Goal: Task Accomplishment & Management: Complete application form

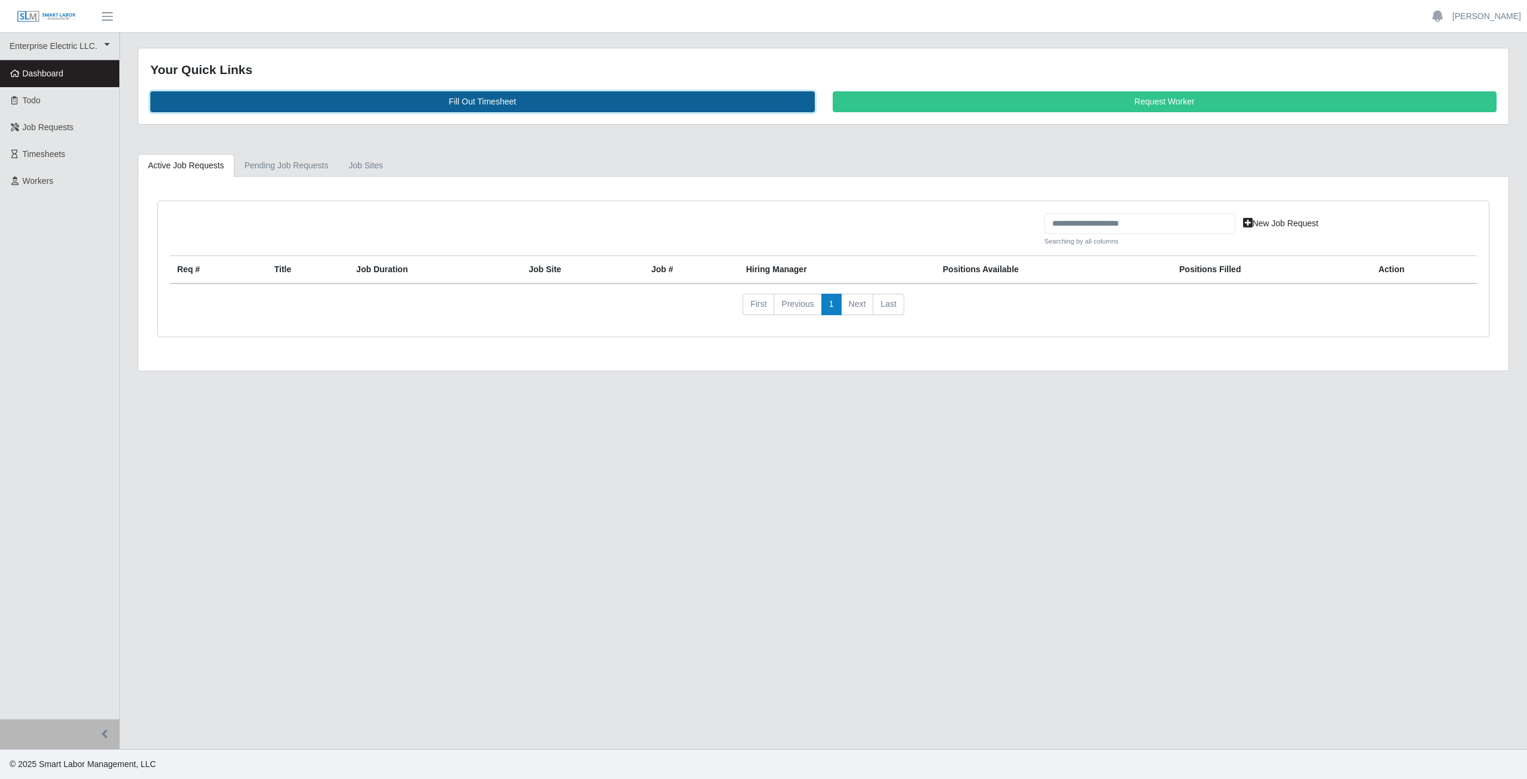
click at [493, 104] on link "Fill Out Timesheet" at bounding box center [482, 101] width 665 height 21
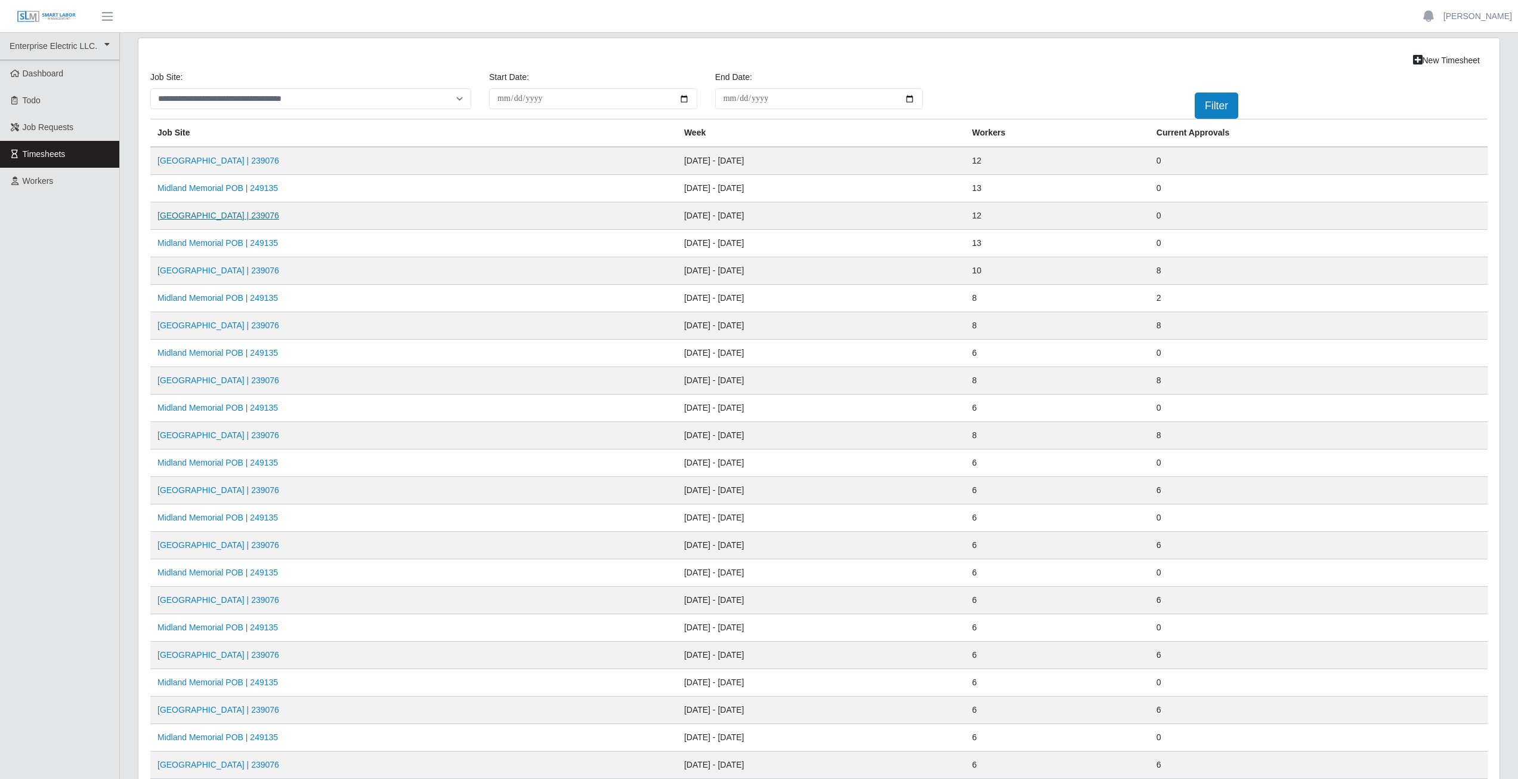
click at [210, 215] on link "Midland Memorial INFILL | 239076" at bounding box center [219, 216] width 122 height 10
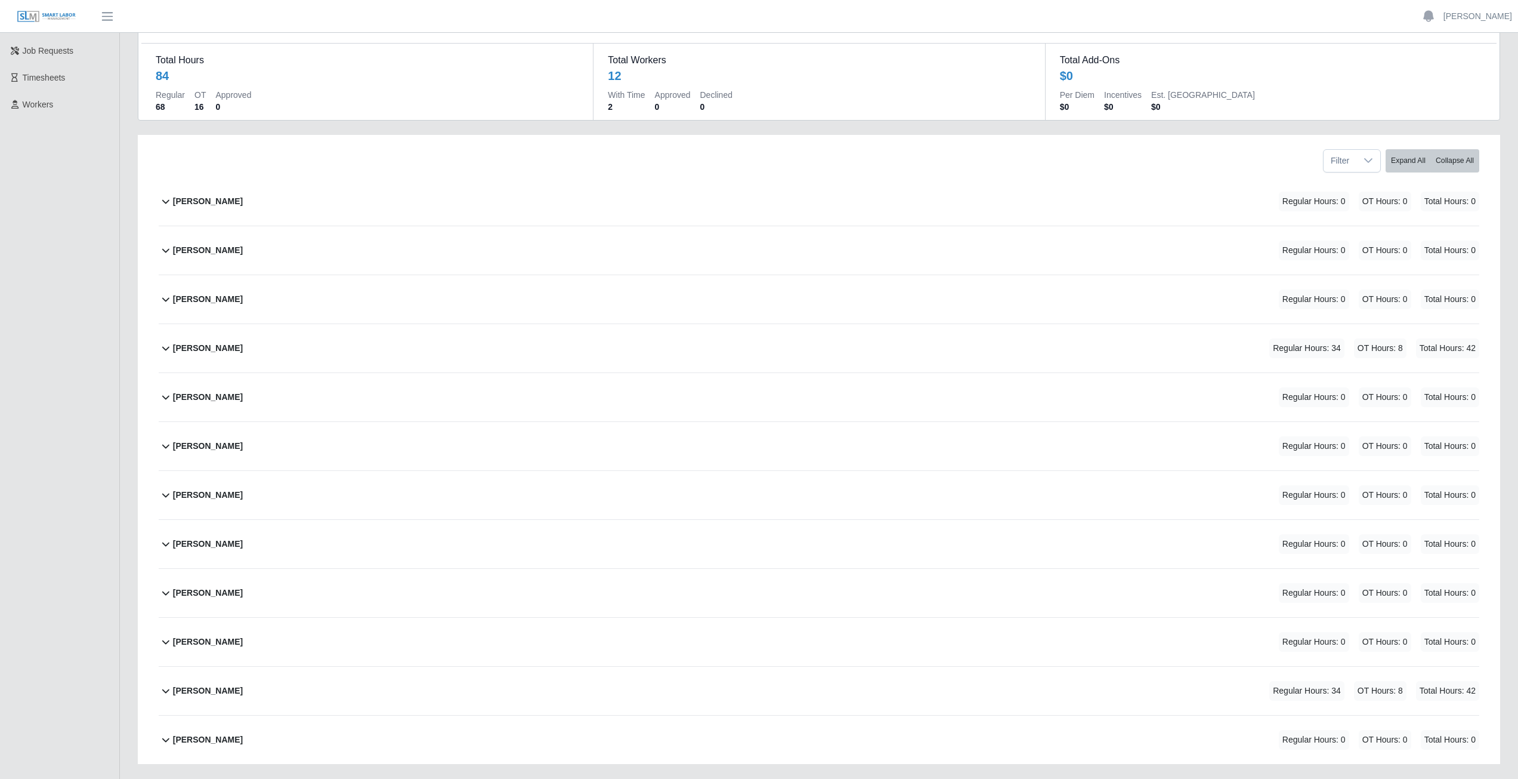
scroll to position [150, 0]
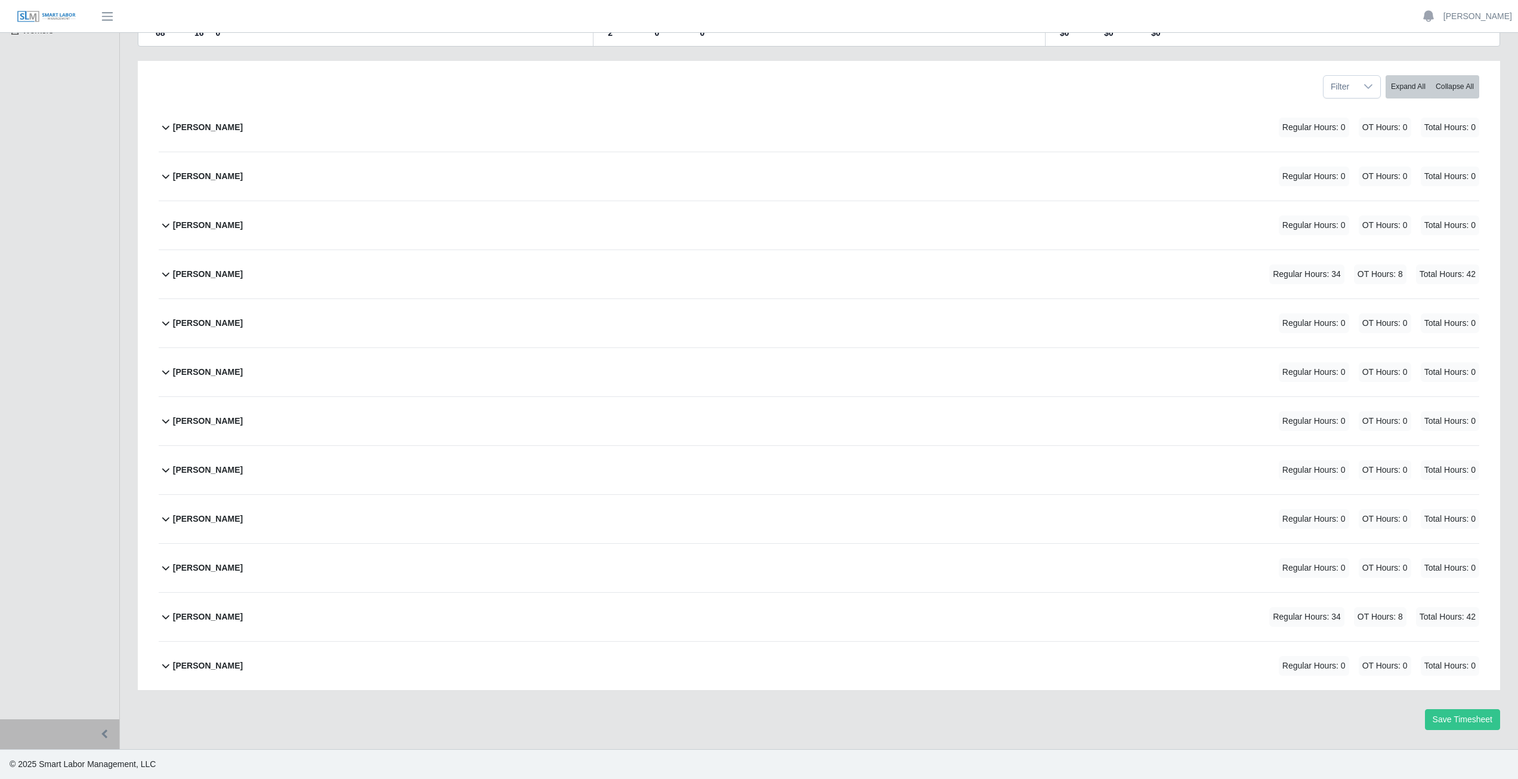
click at [163, 277] on icon at bounding box center [166, 274] width 14 height 14
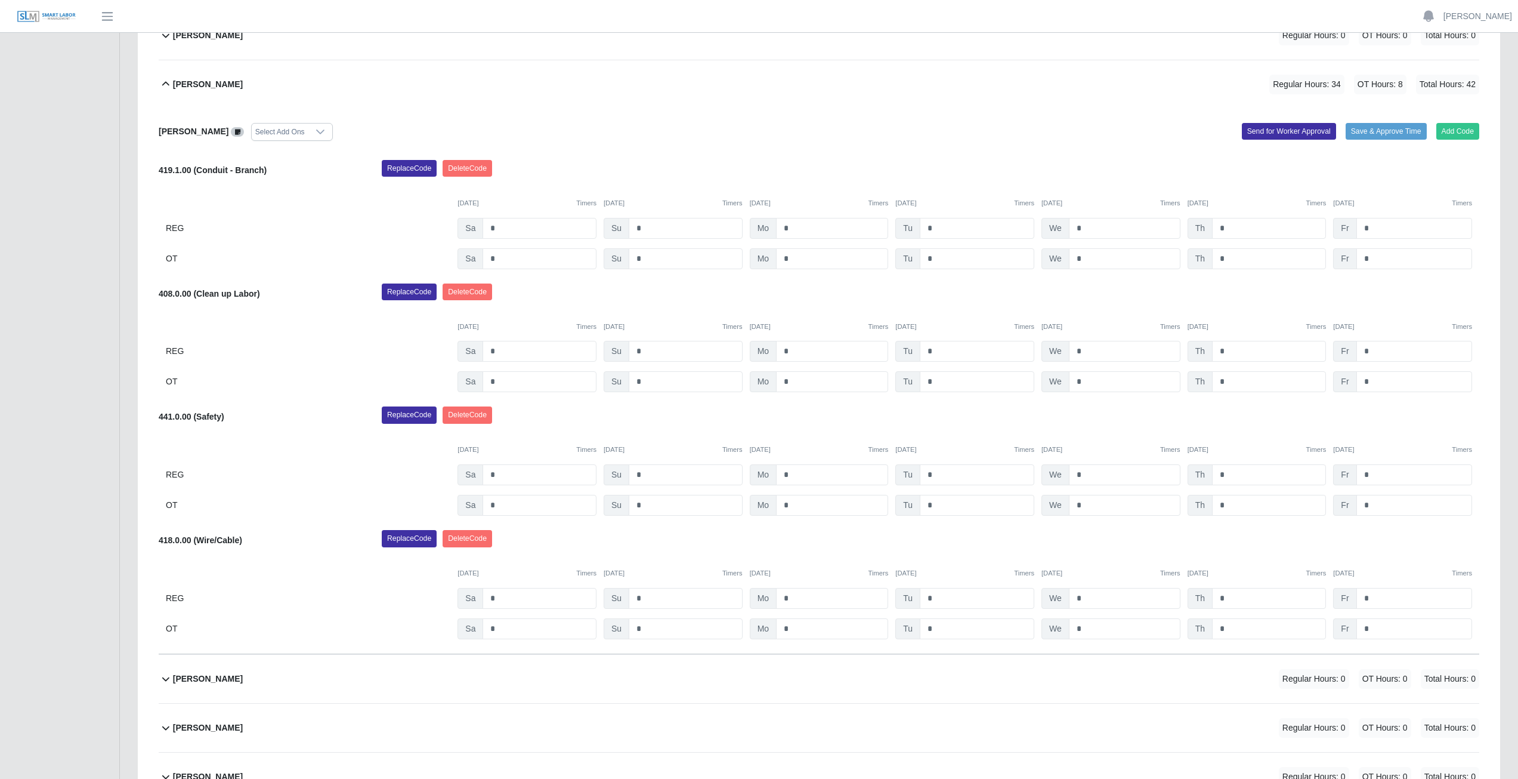
scroll to position [278, 0]
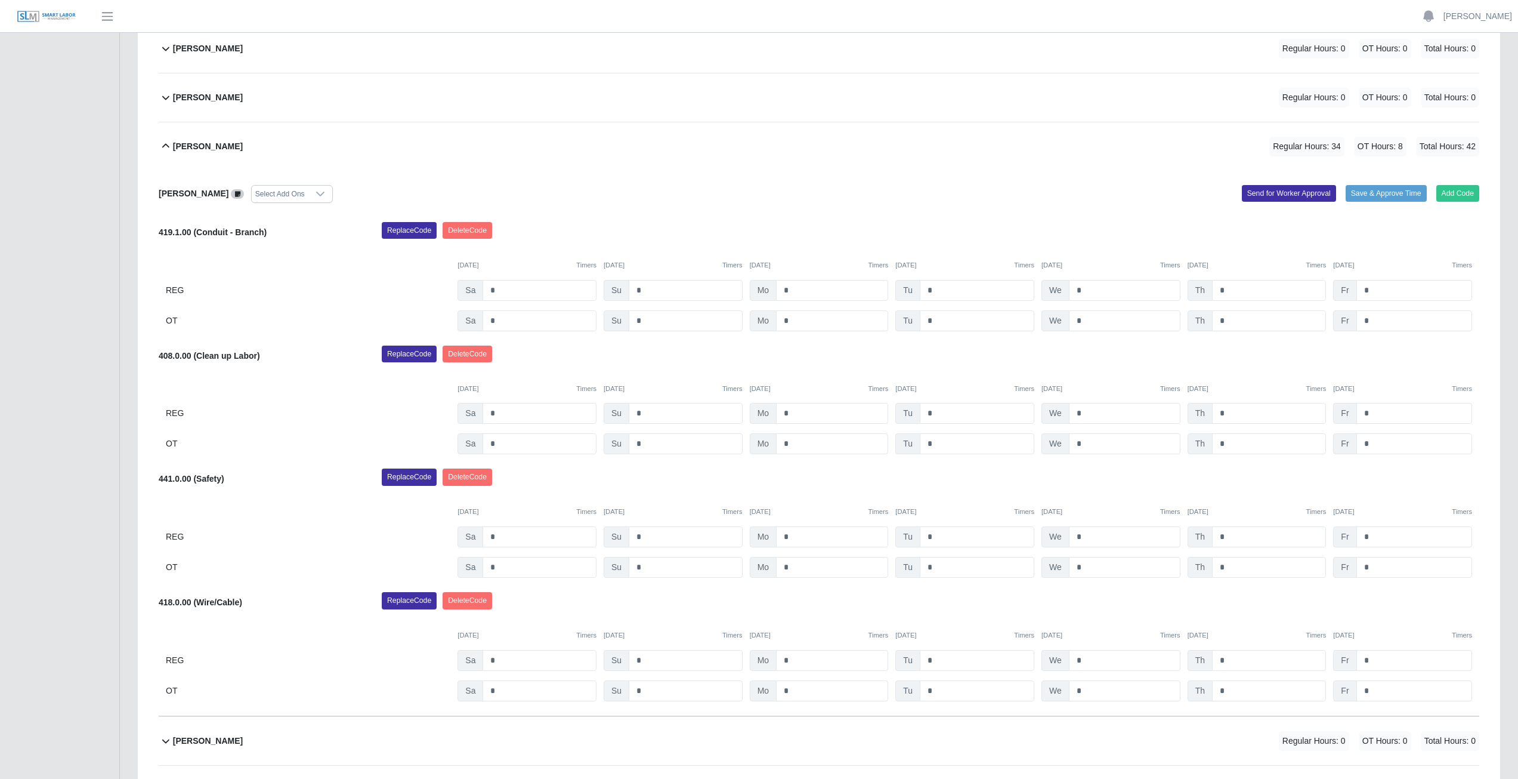
click at [163, 150] on icon at bounding box center [166, 146] width 14 height 14
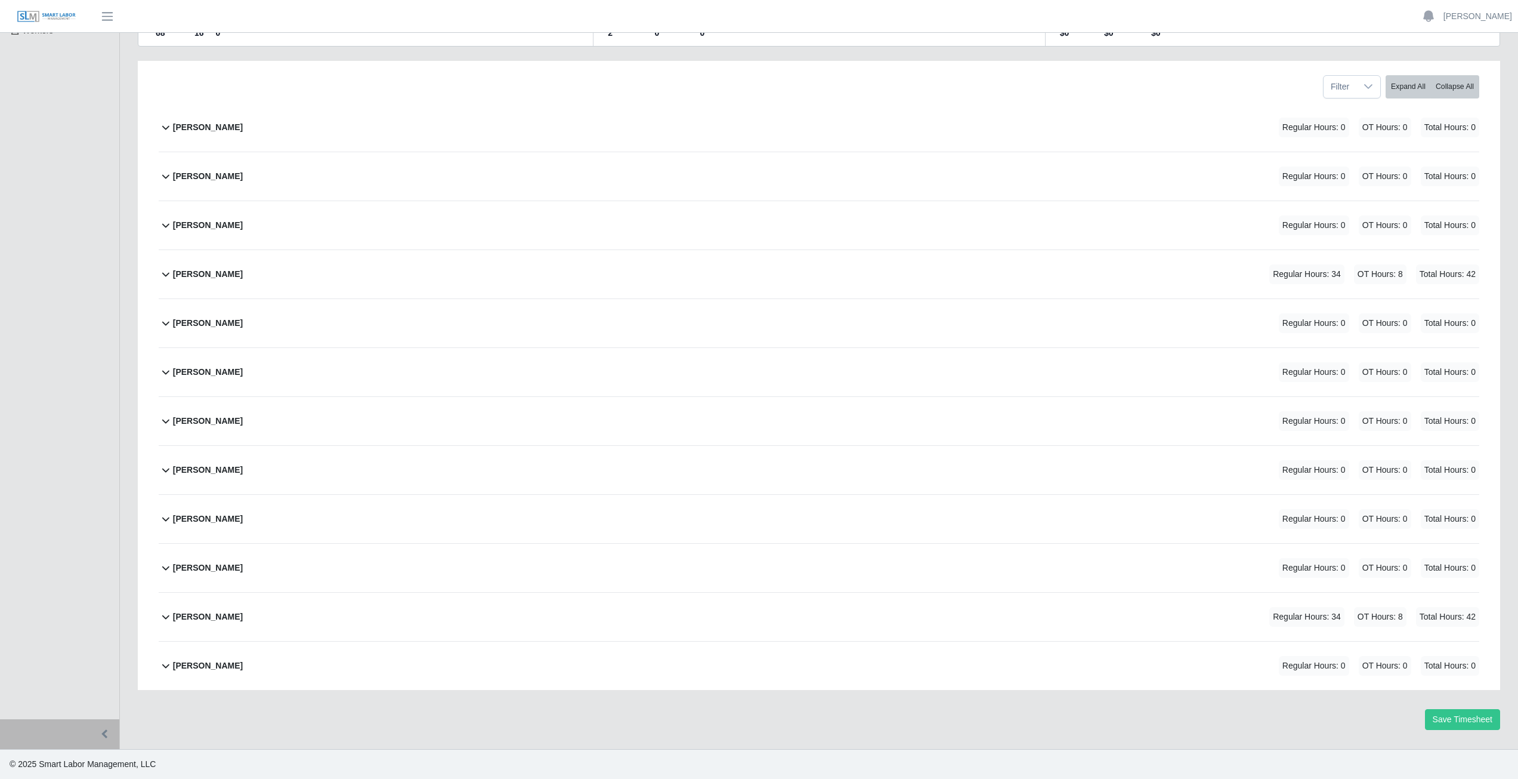
scroll to position [150, 0]
click at [165, 227] on icon at bounding box center [165, 226] width 7 height 4
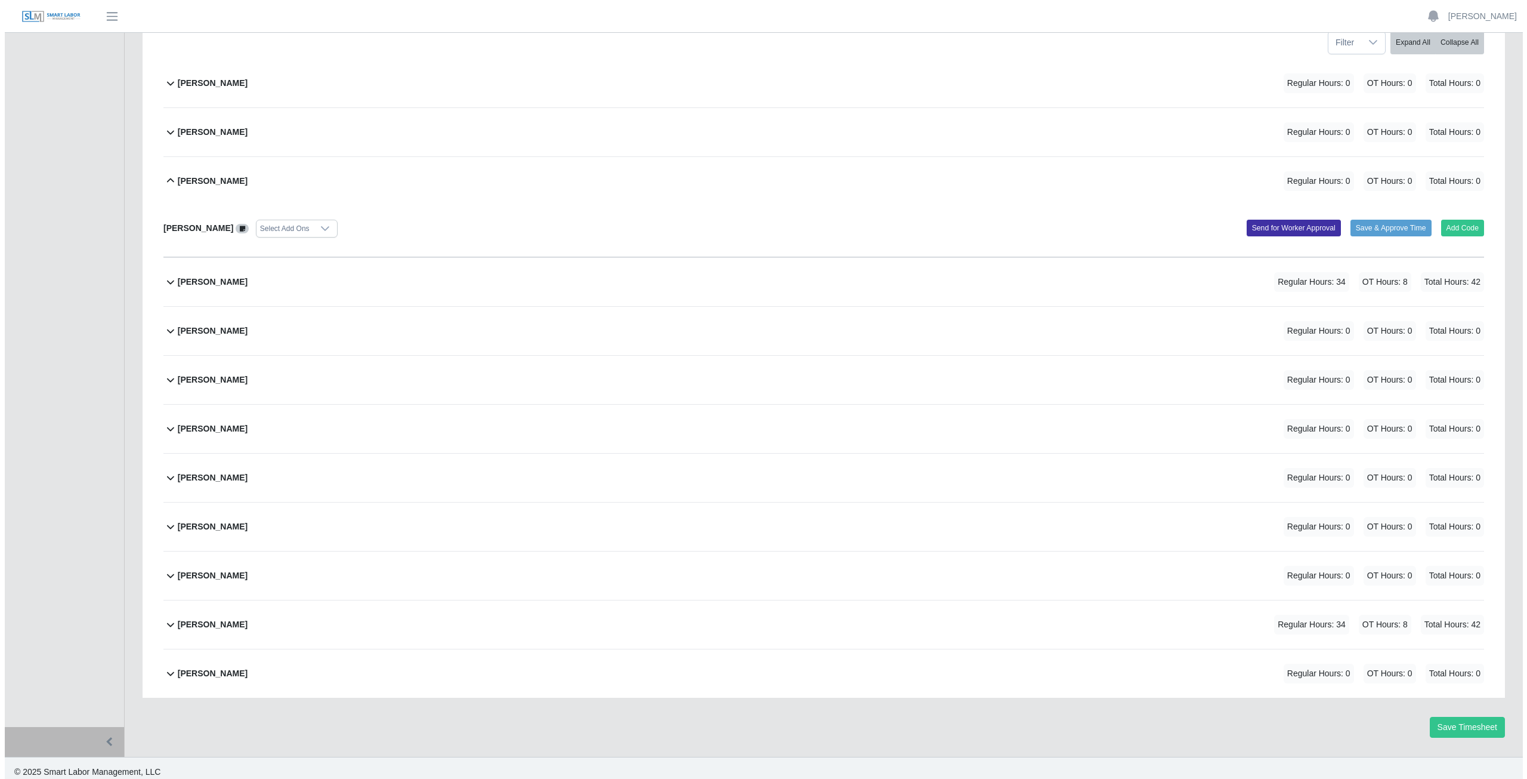
scroll to position [202, 0]
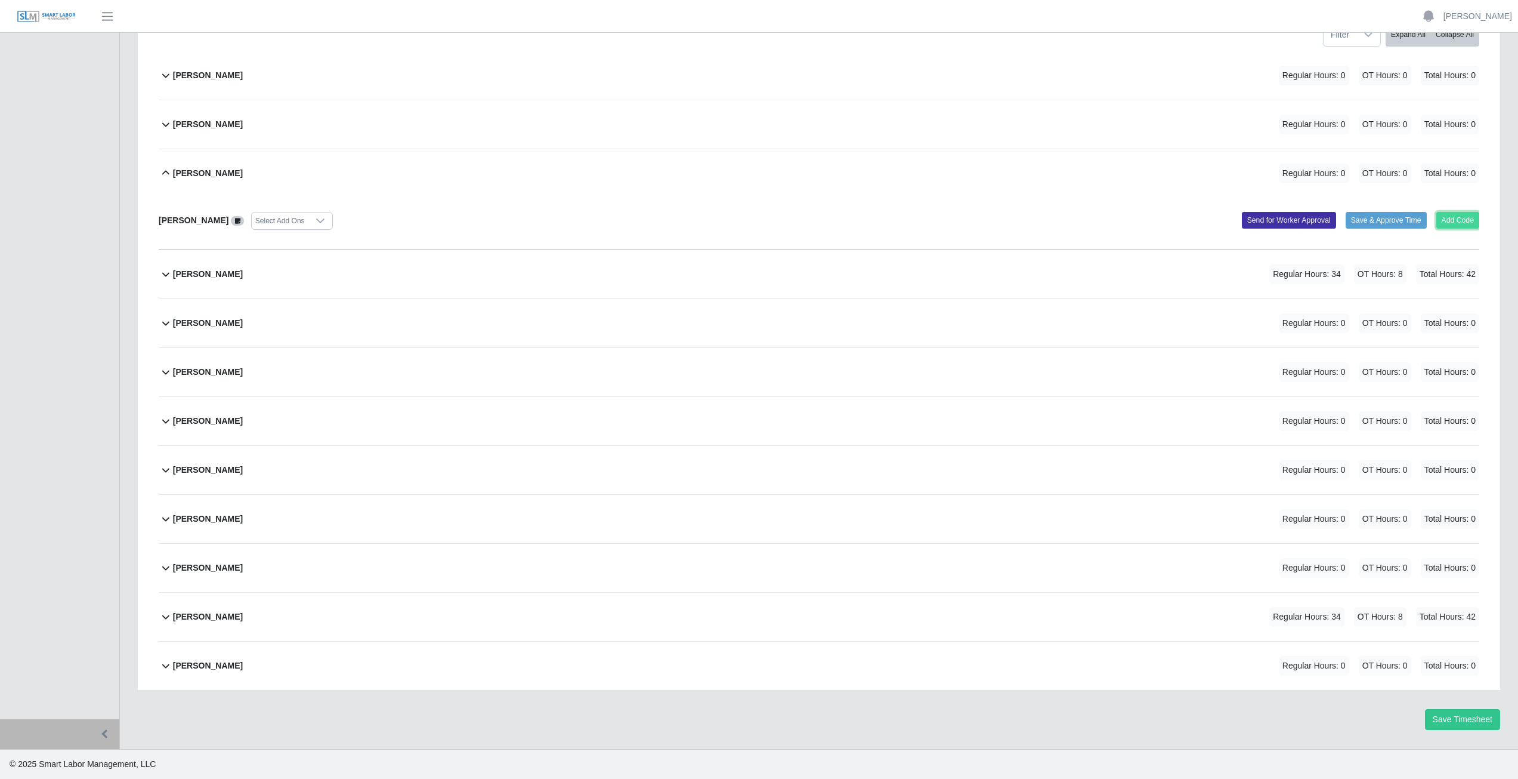
click at [1459, 223] on button "Add Code" at bounding box center [1459, 220] width 44 height 17
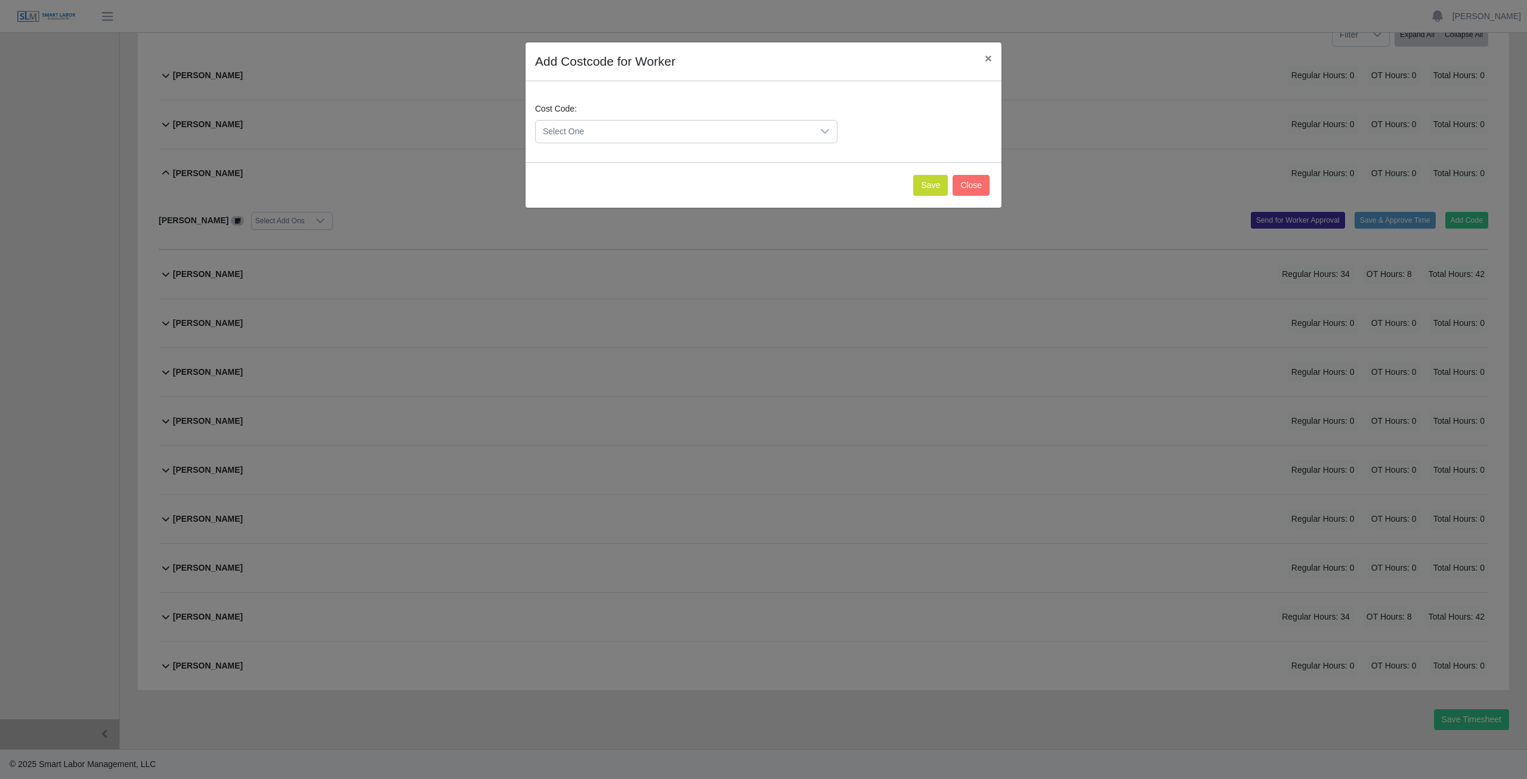
click at [623, 126] on span "Select One" at bounding box center [674, 132] width 277 height 22
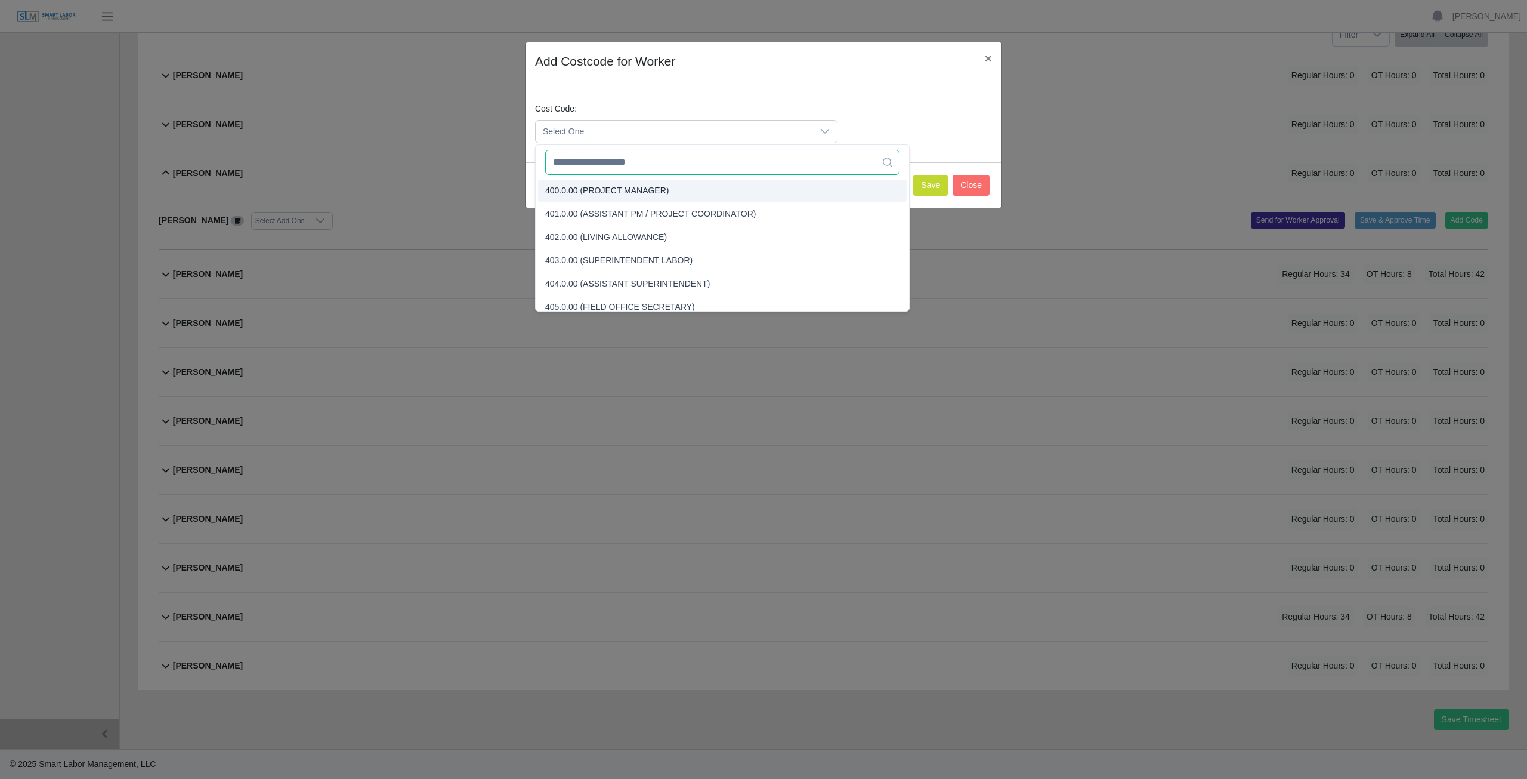
click at [621, 169] on input "text" at bounding box center [722, 162] width 354 height 25
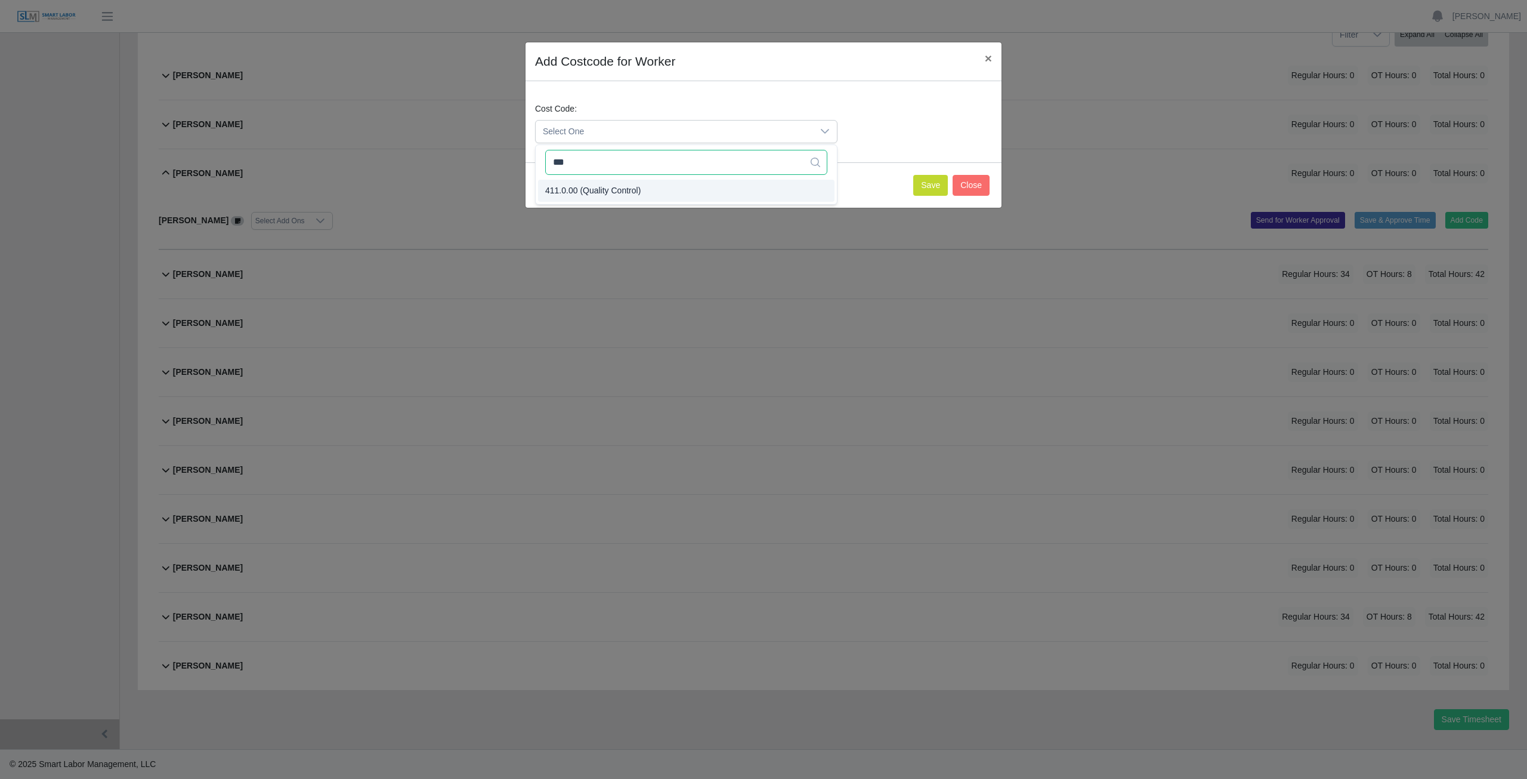
type input "***"
click at [936, 183] on button "Save" at bounding box center [930, 185] width 35 height 21
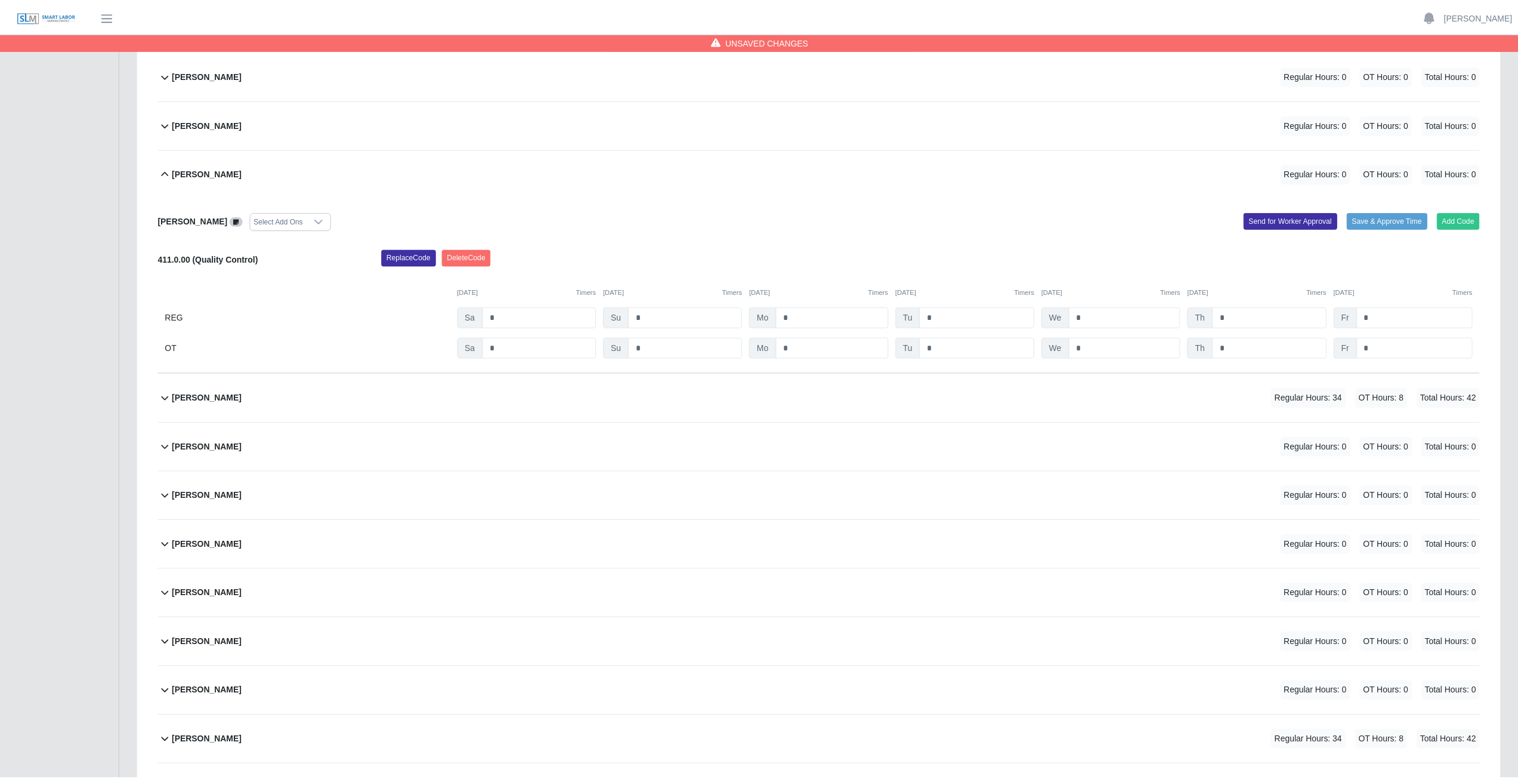
scroll to position [326, 0]
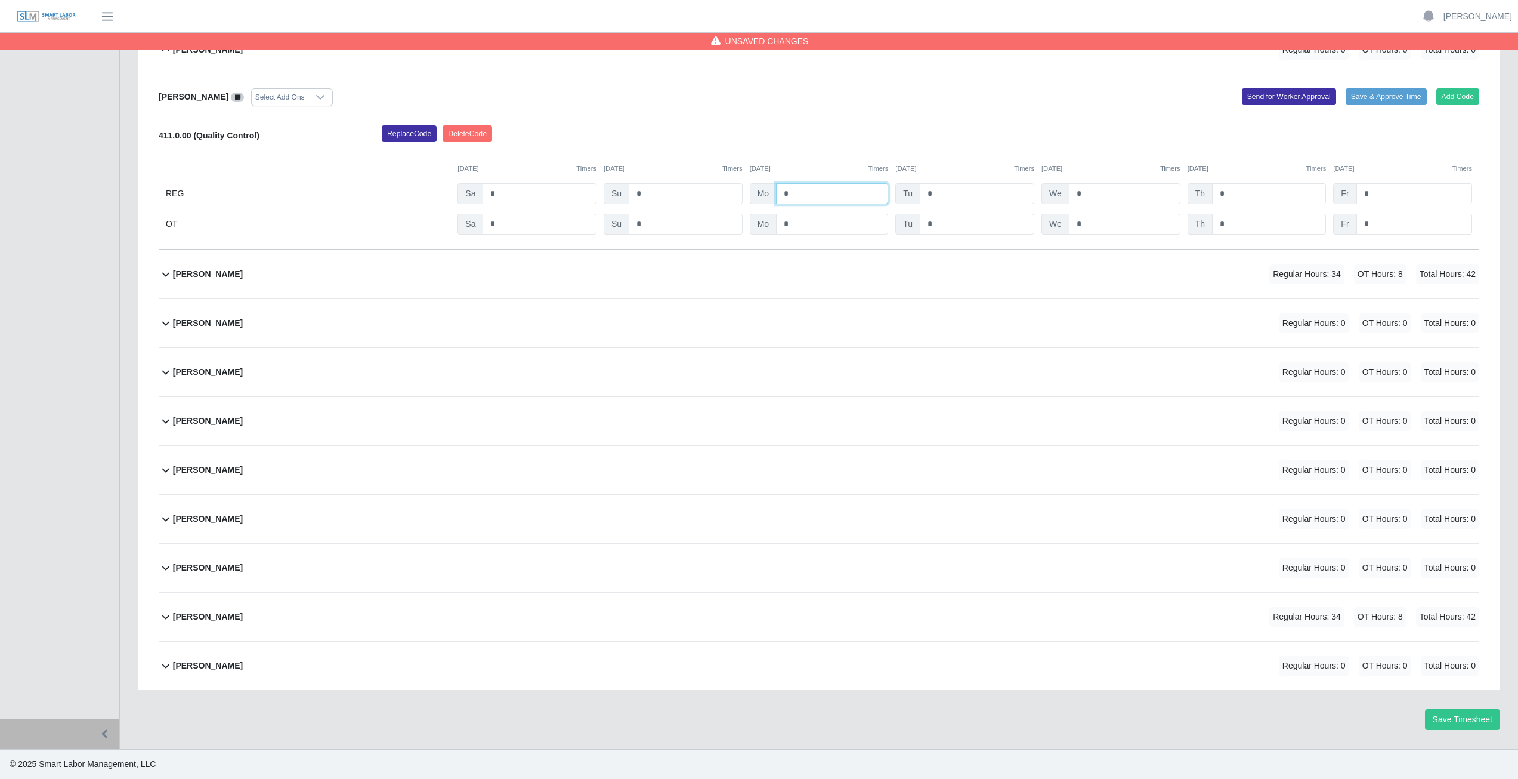
click at [797, 193] on input "*" at bounding box center [832, 193] width 112 height 21
type input "**"
click at [940, 192] on input "*" at bounding box center [977, 193] width 115 height 21
type input "**"
click at [1087, 192] on input "*" at bounding box center [1125, 193] width 112 height 21
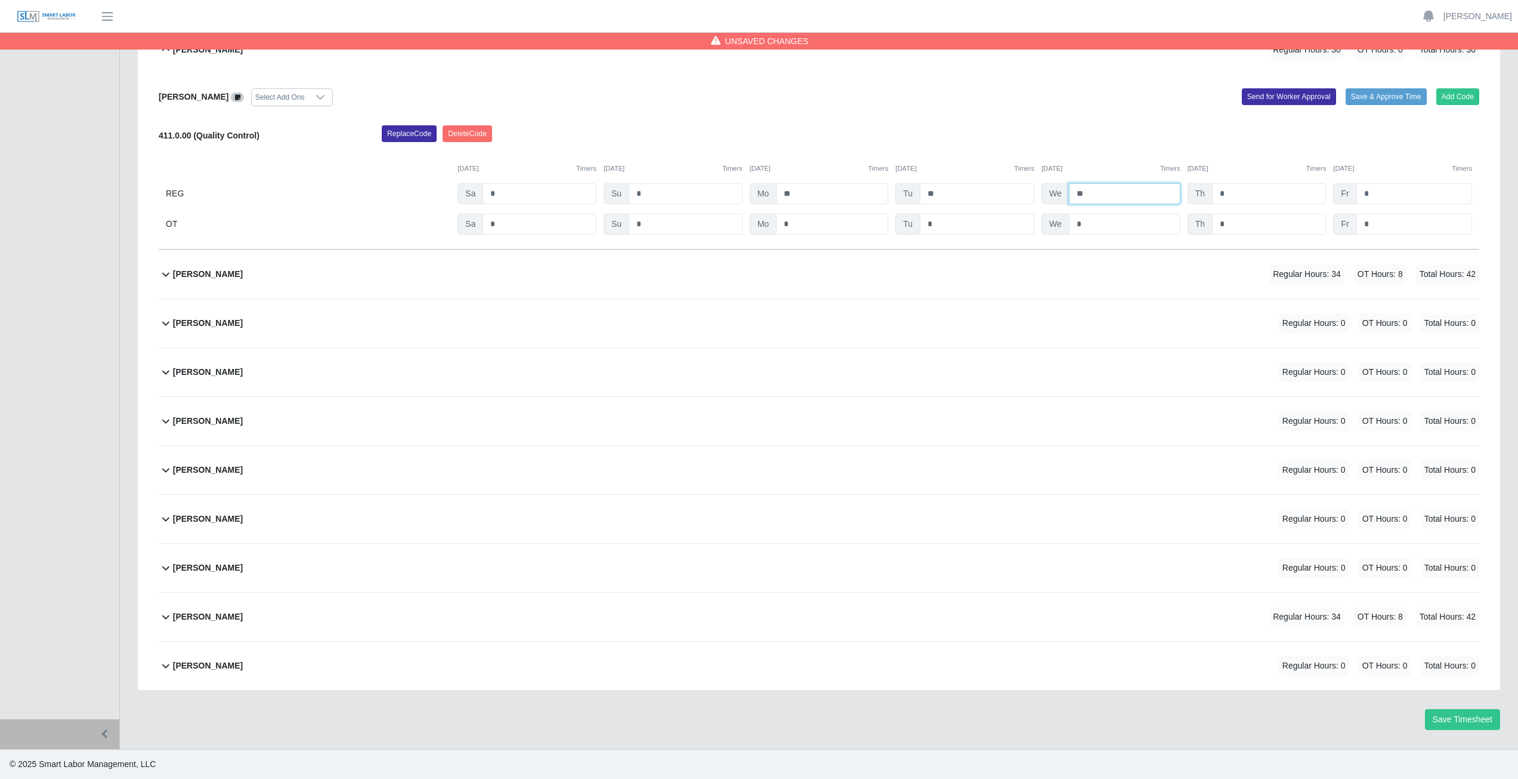
type input "**"
click at [1225, 194] on input "*" at bounding box center [1269, 193] width 114 height 21
type input "**"
click at [1098, 129] on div "Replace Code [GEOGRAPHIC_DATA] Code" at bounding box center [931, 137] width 1116 height 24
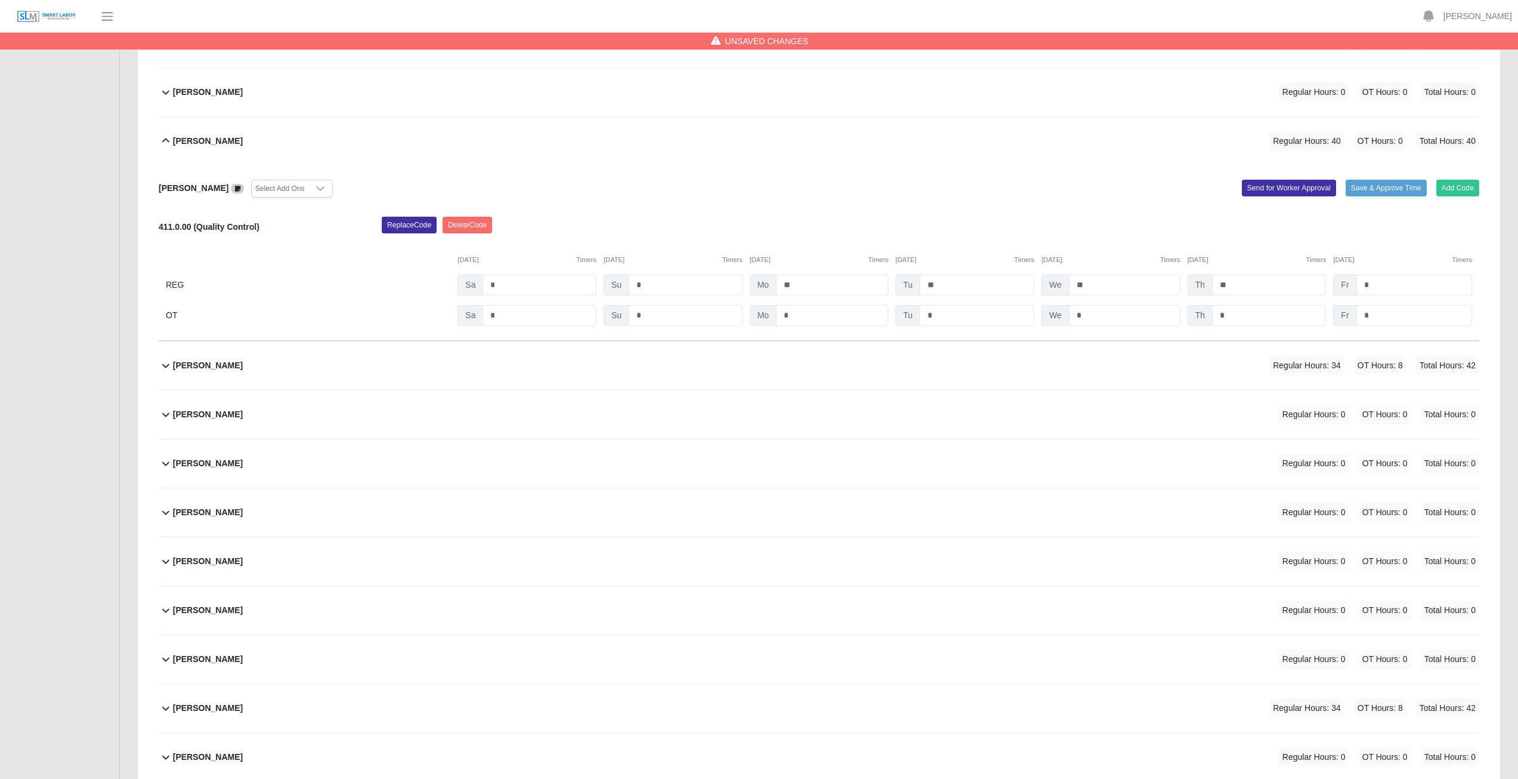
scroll to position [27, 0]
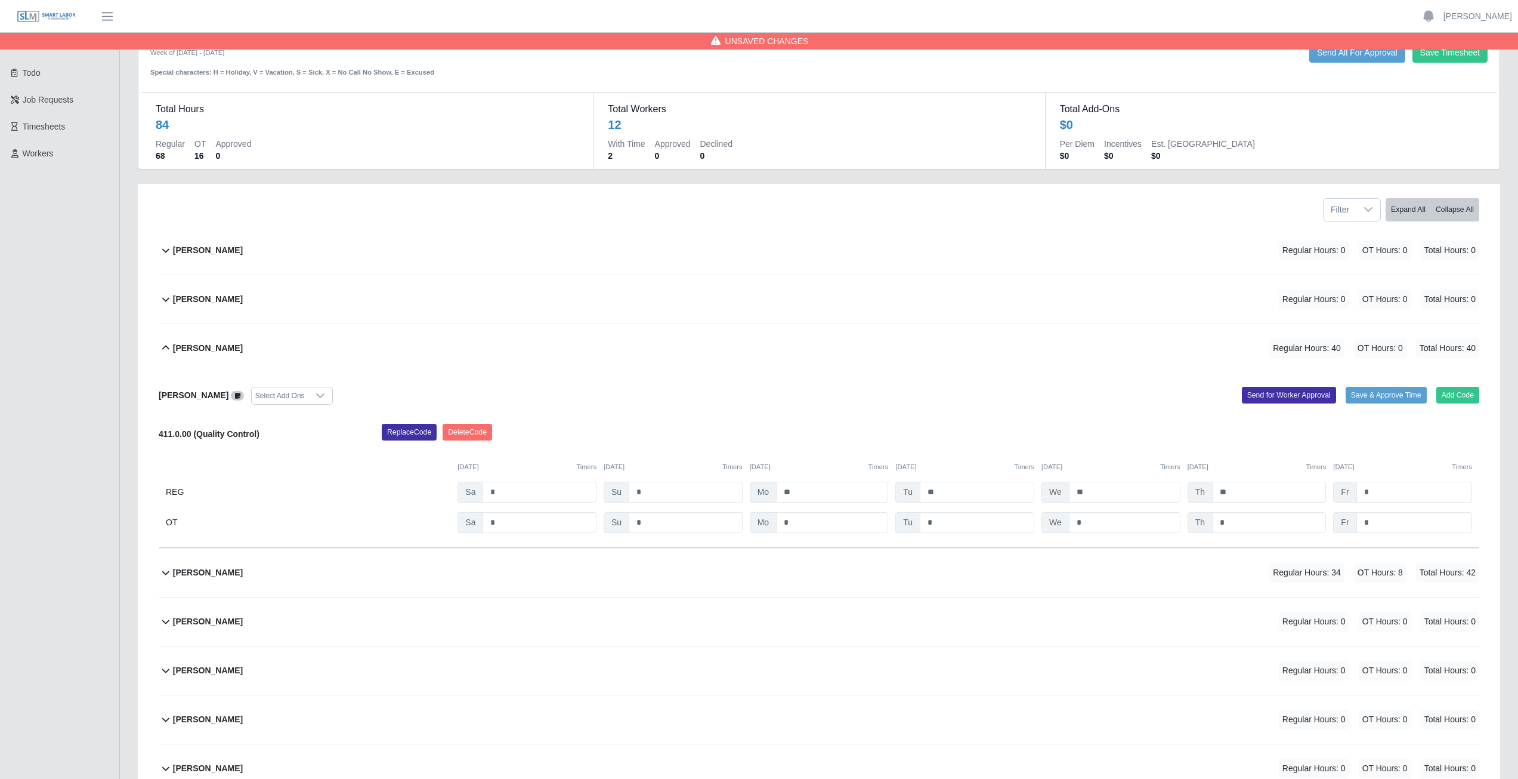
click at [162, 348] on icon at bounding box center [166, 348] width 14 height 14
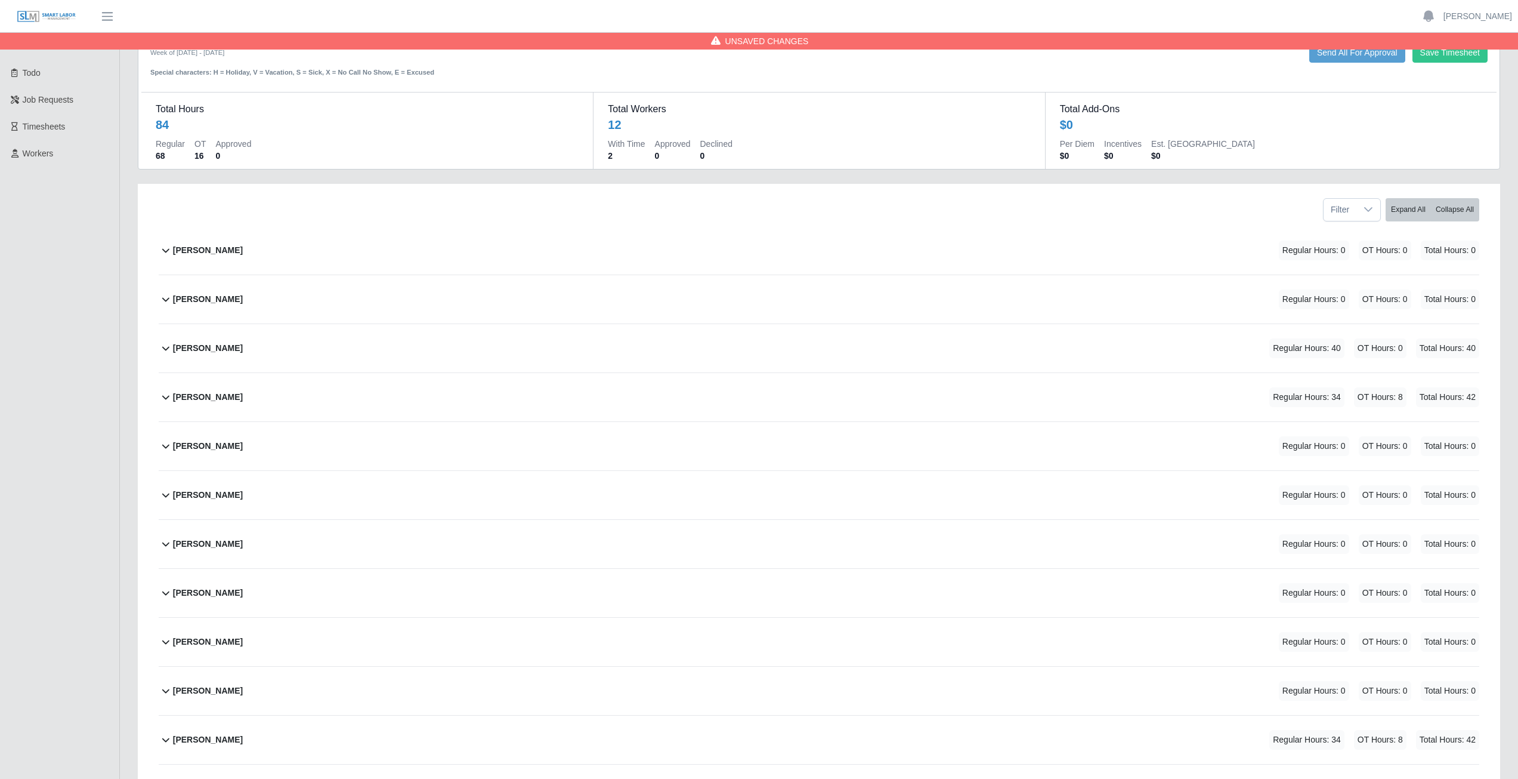
click at [162, 400] on icon at bounding box center [166, 397] width 14 height 14
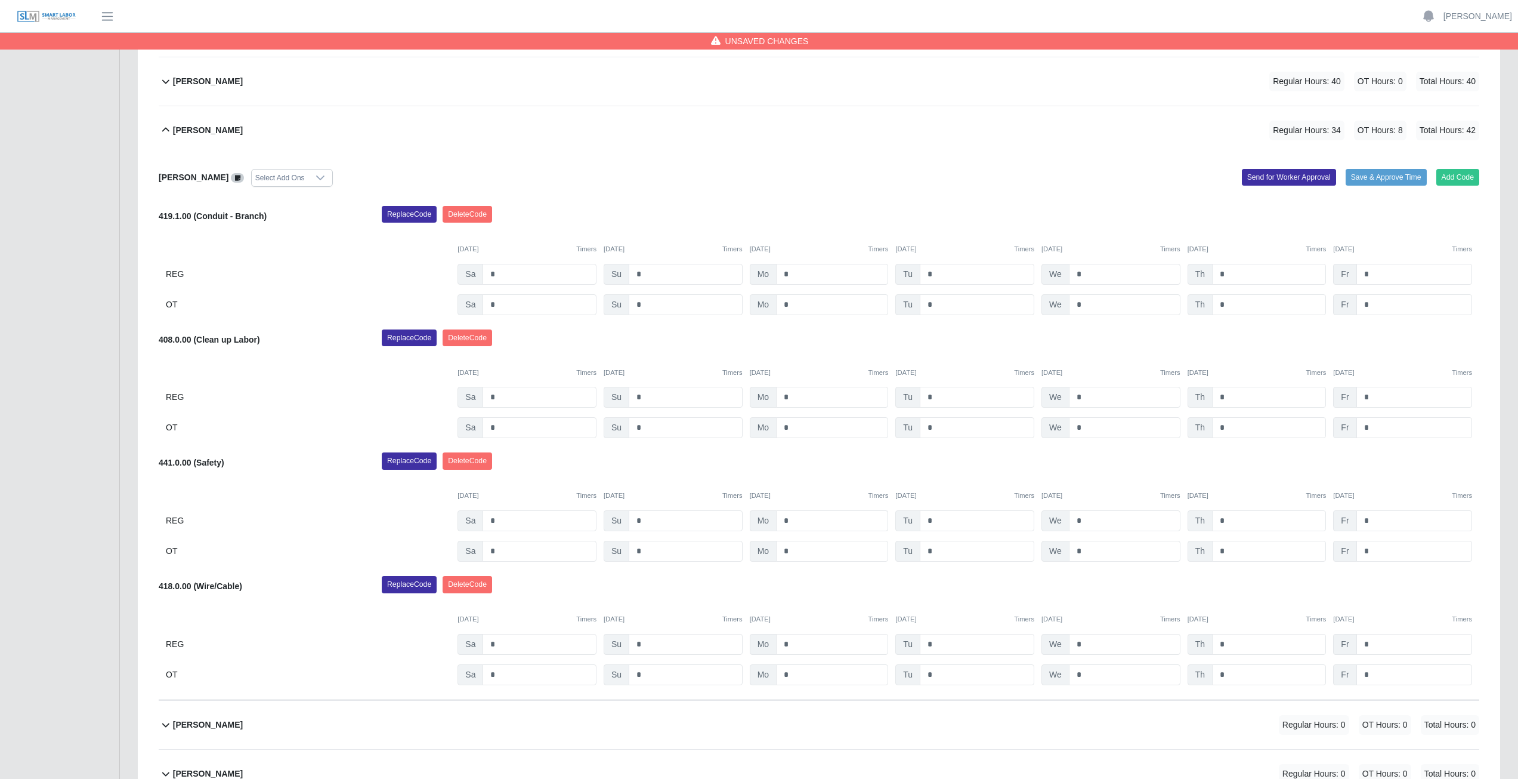
scroll to position [326, 0]
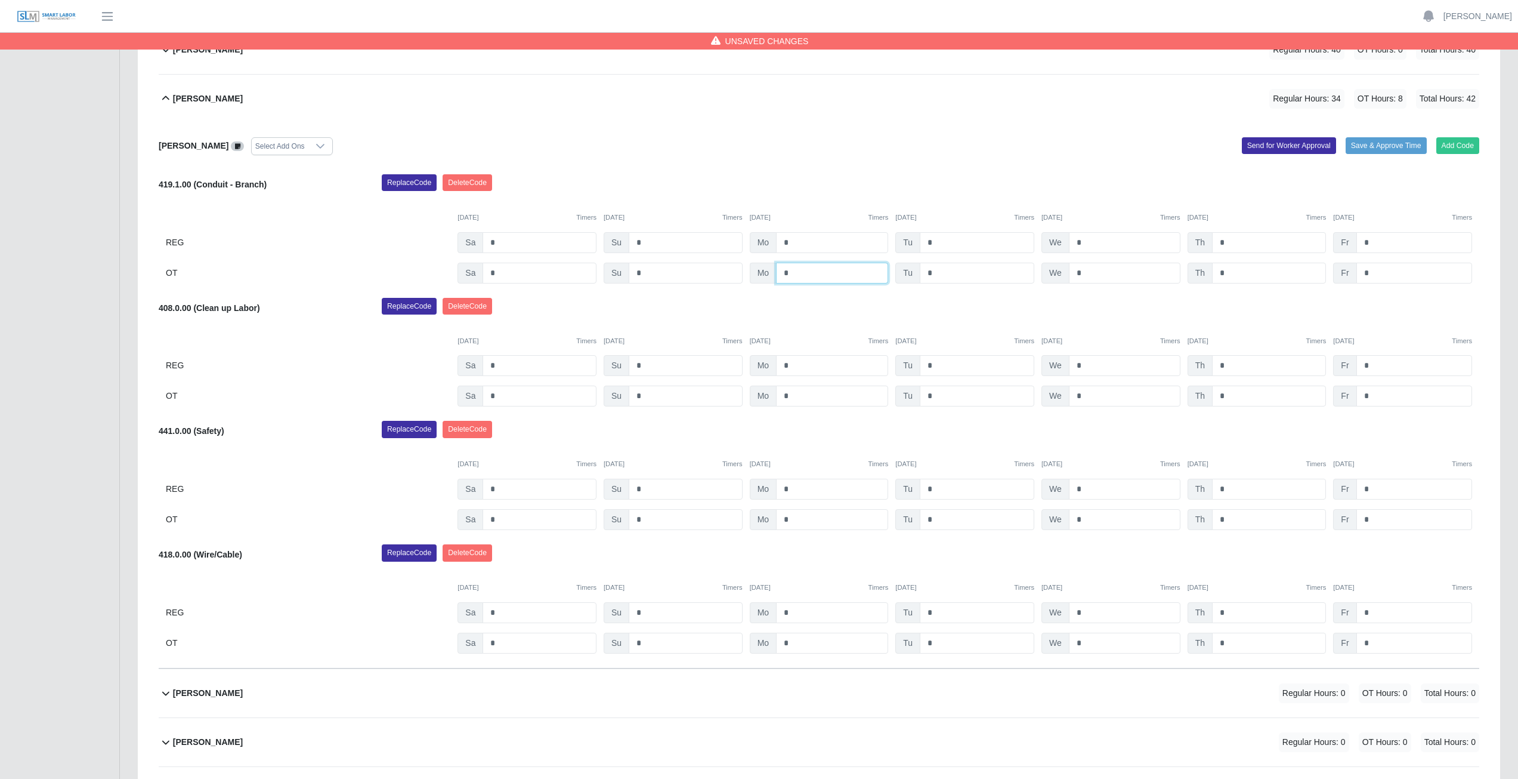
click at [797, 274] on input "*" at bounding box center [832, 273] width 112 height 21
type input "*"
click at [795, 240] on input "*" at bounding box center [832, 242] width 112 height 21
type input "*"
click at [937, 275] on input "*" at bounding box center [977, 273] width 115 height 21
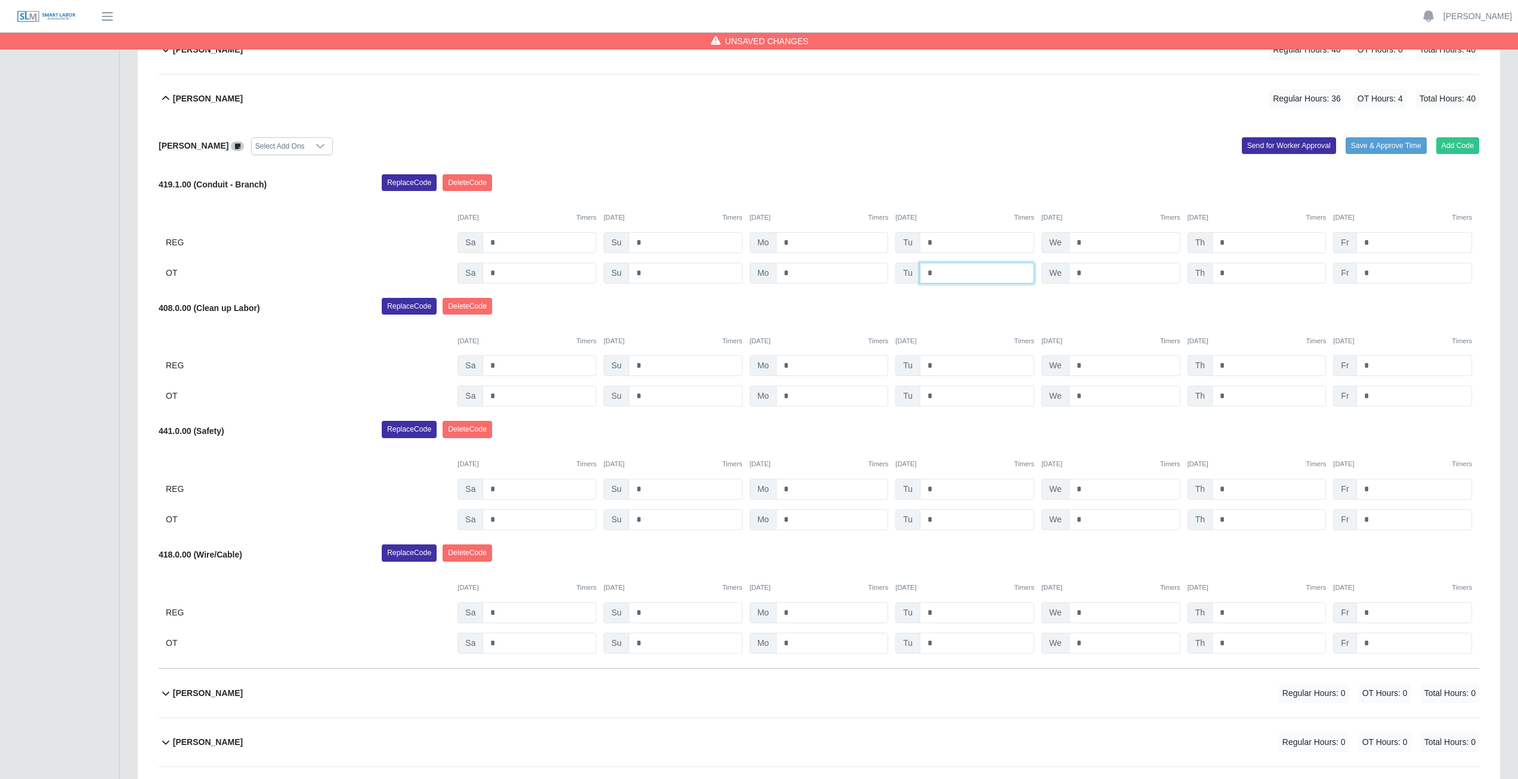
type input "*"
click at [942, 242] on input "*" at bounding box center [977, 242] width 115 height 21
type input "*"
click at [1082, 274] on input "*" at bounding box center [1125, 273] width 112 height 21
type input "*"
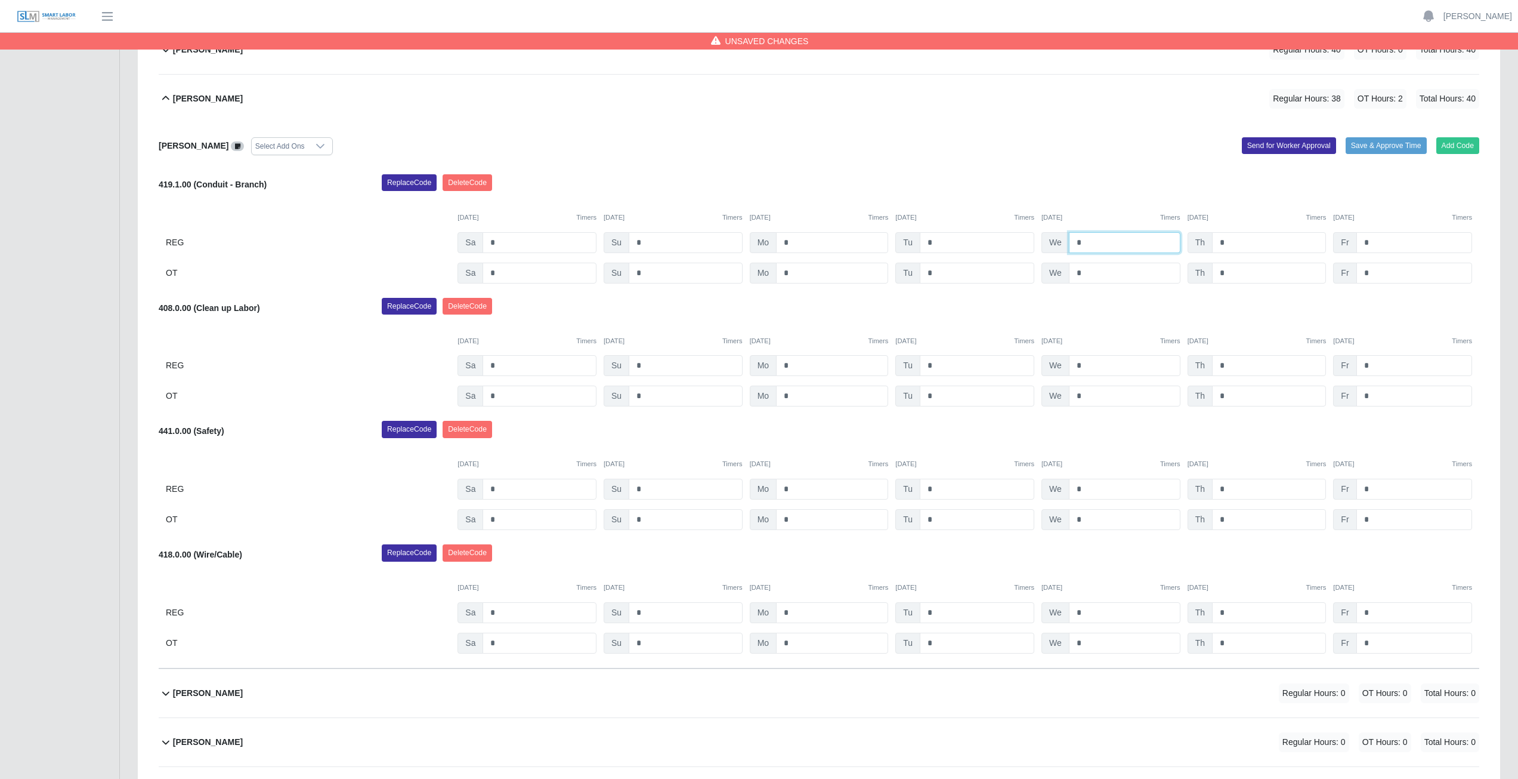
click at [1081, 243] on input "*" at bounding box center [1125, 242] width 112 height 21
type input "*"
click at [1233, 276] on input "*" at bounding box center [1269, 273] width 114 height 21
type input "*"
click at [1232, 243] on input "*" at bounding box center [1269, 242] width 114 height 21
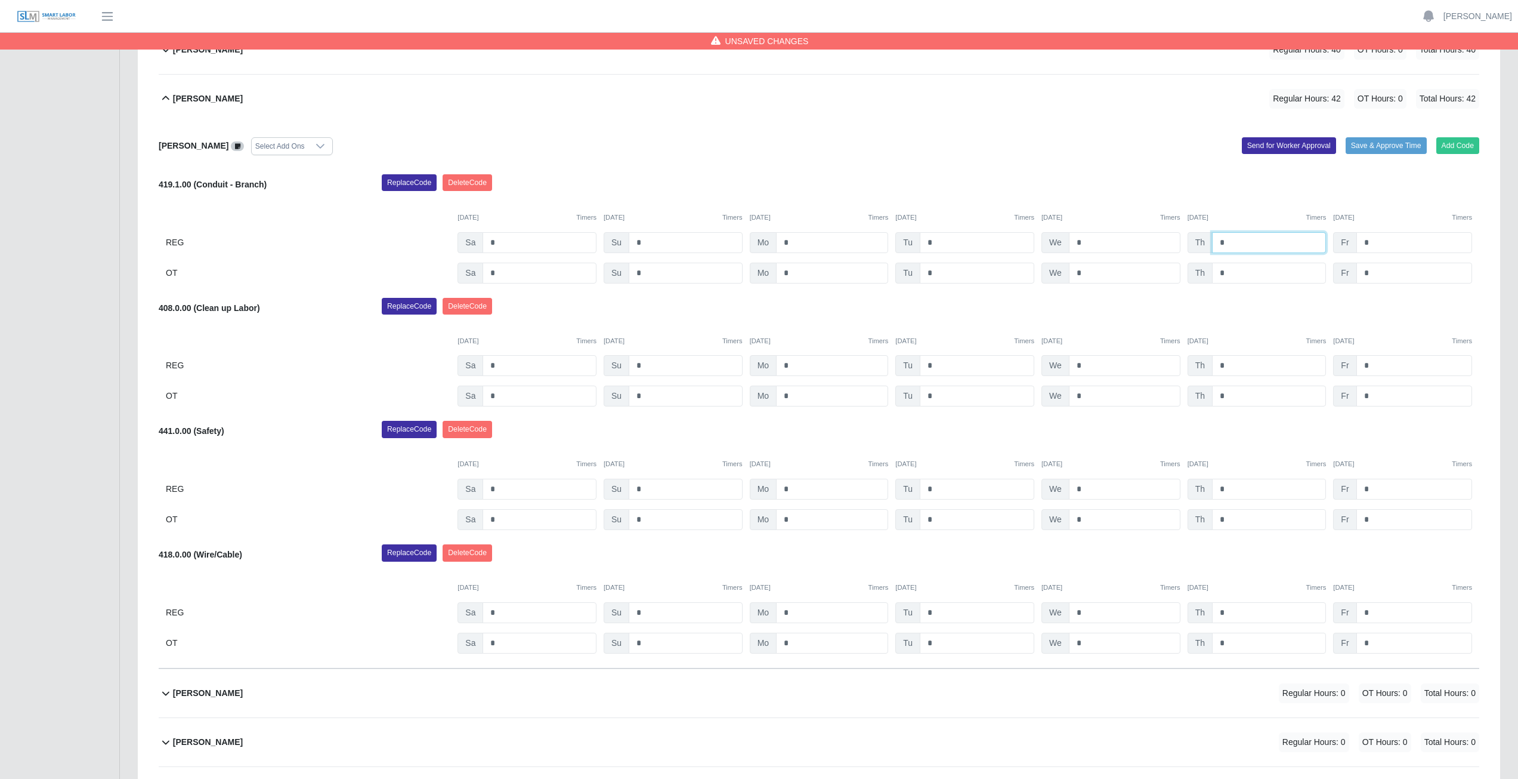
type input "*"
click at [1118, 173] on div "[PERSON_NAME] Select Add Ons Add Code Save & Approve Time Send for Worker Appro…" at bounding box center [819, 395] width 1321 height 545
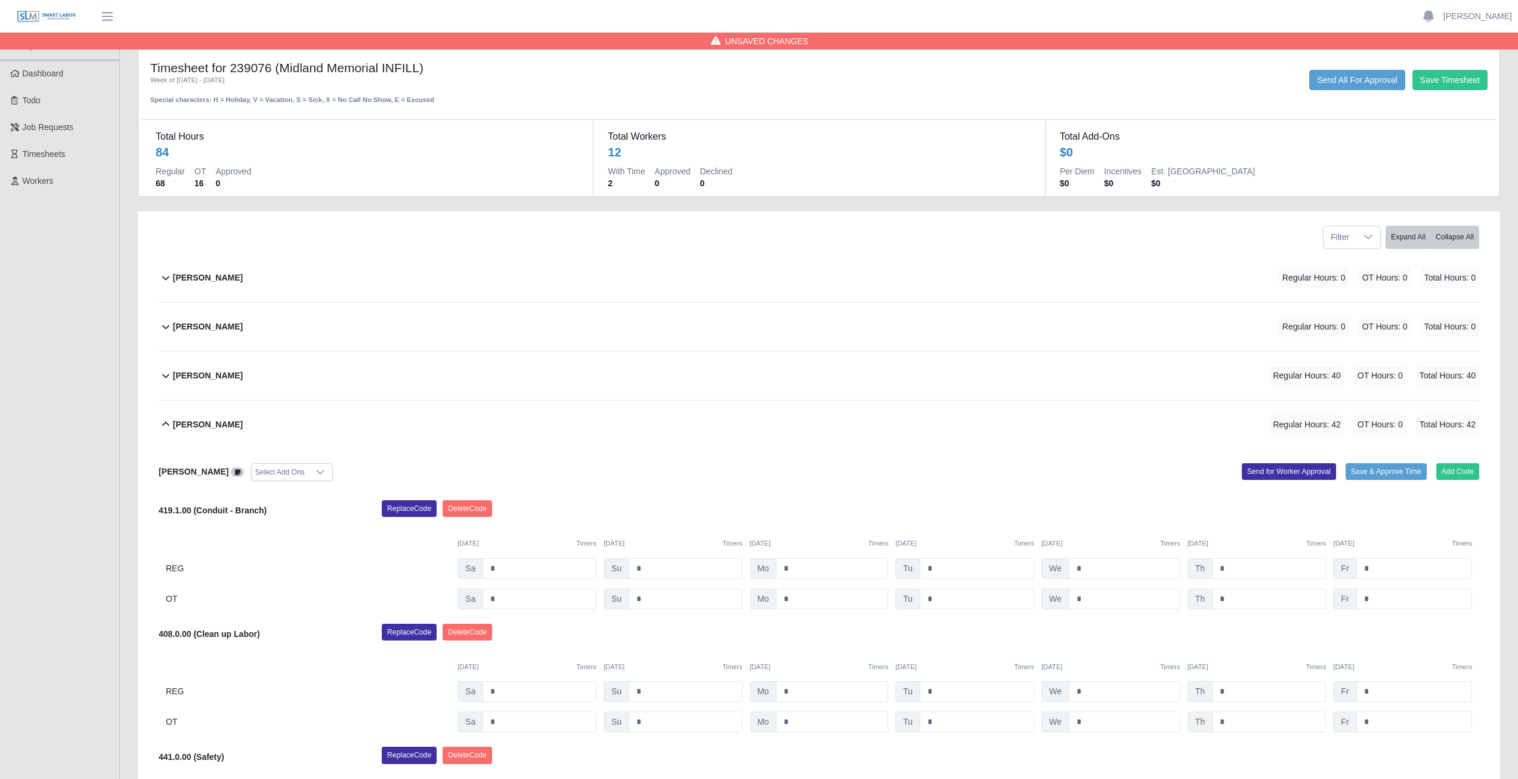
scroll to position [60, 0]
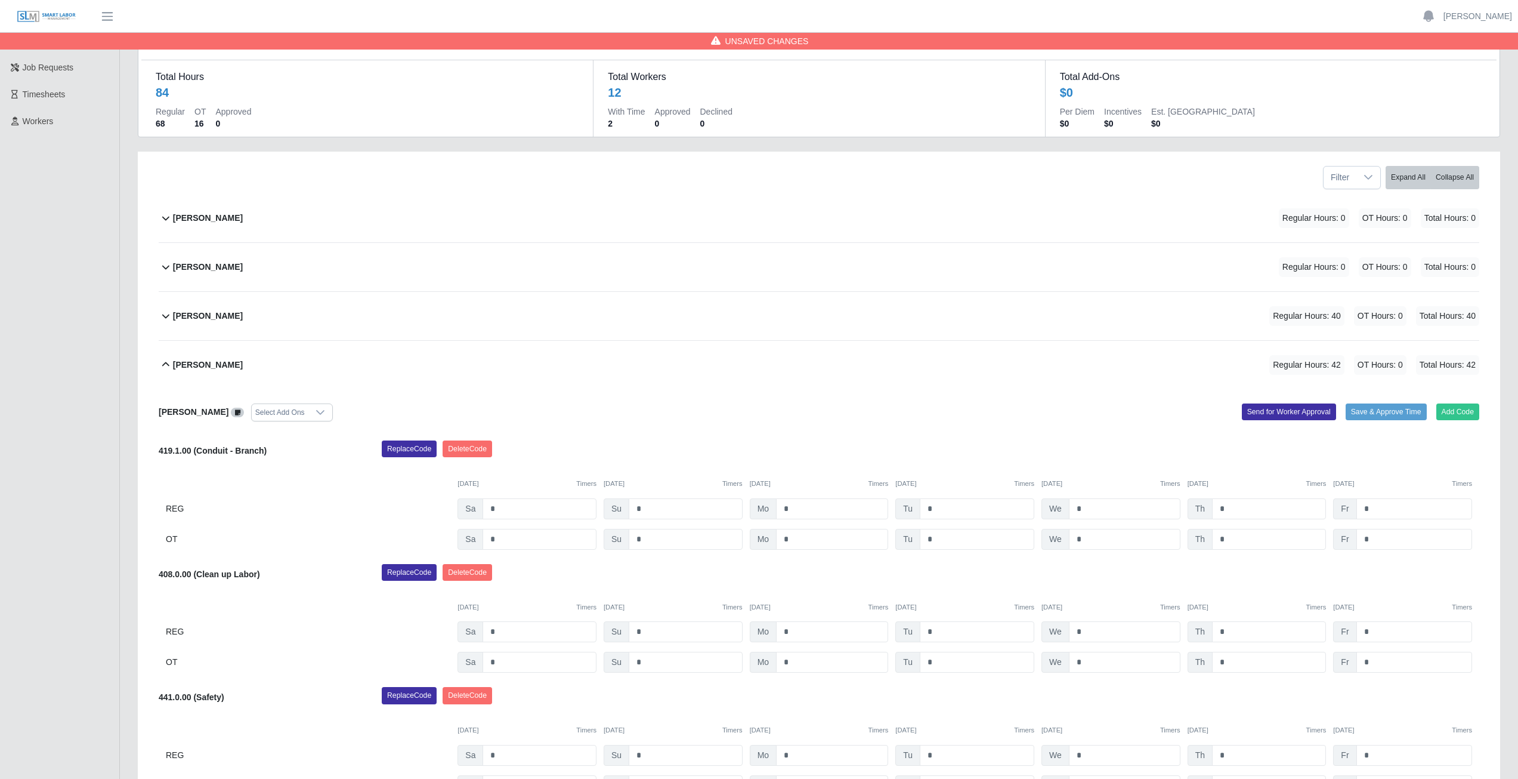
click at [166, 364] on icon at bounding box center [166, 364] width 14 height 14
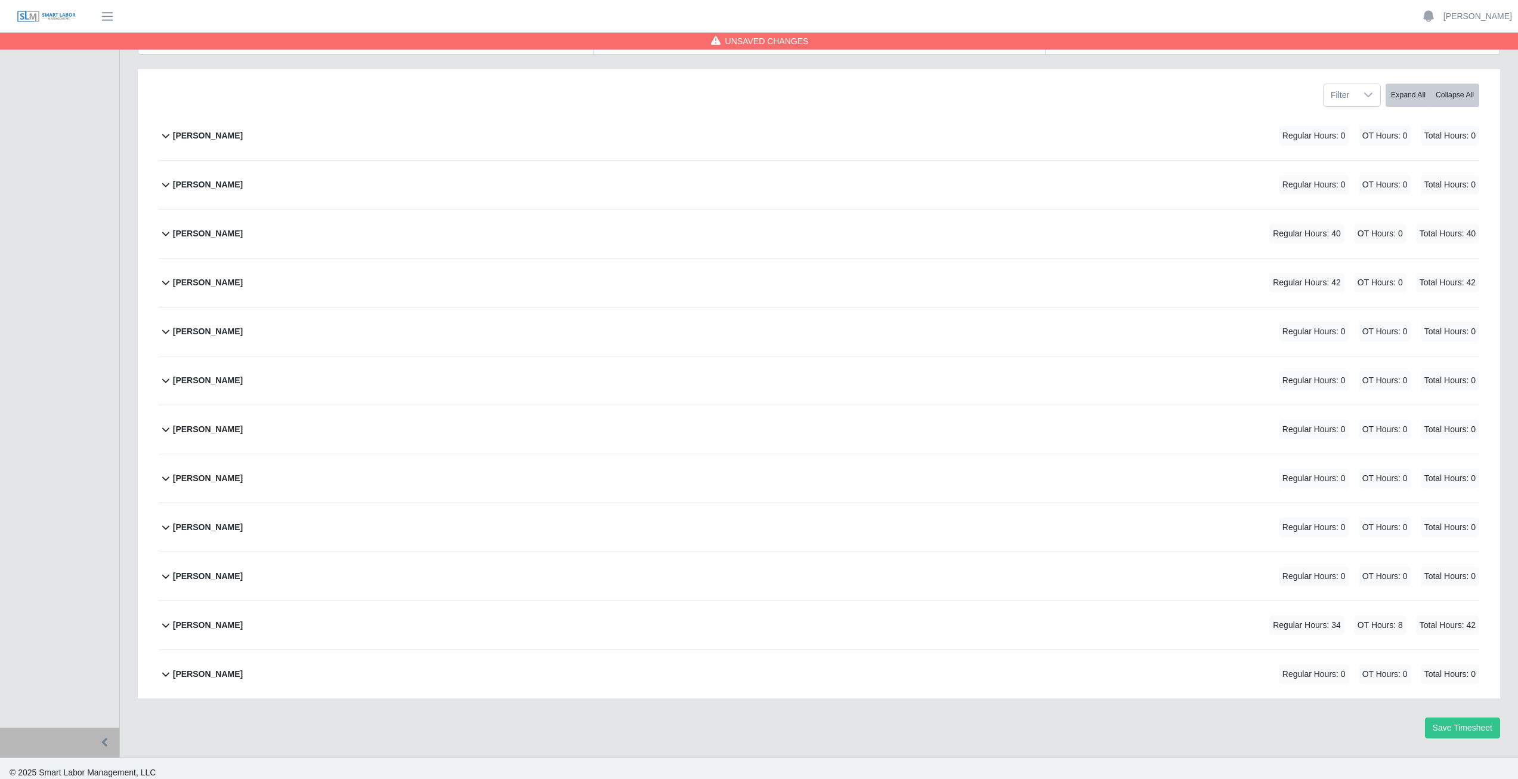
scroll to position [150, 0]
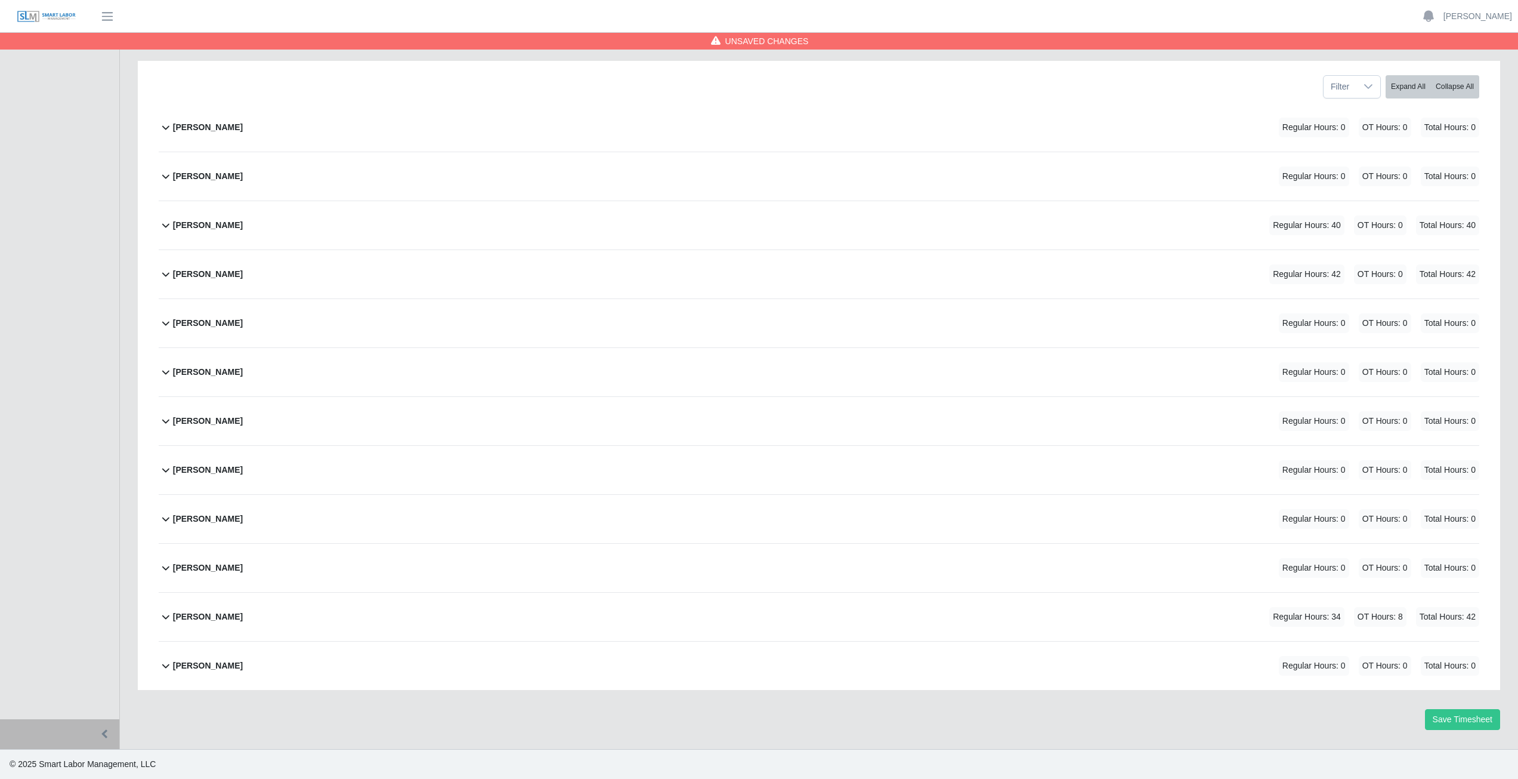
click at [166, 619] on icon at bounding box center [166, 616] width 14 height 14
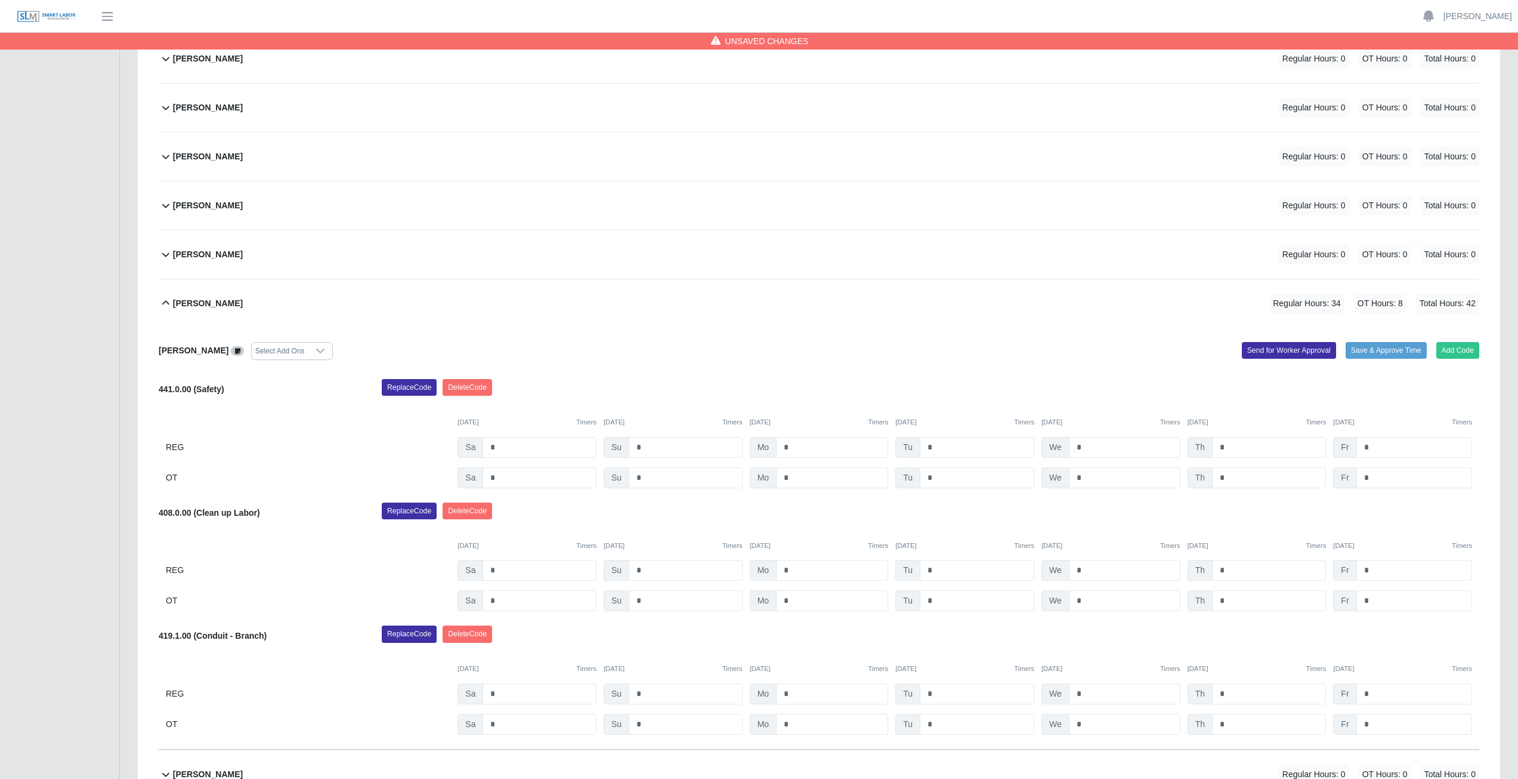
scroll to position [572, 0]
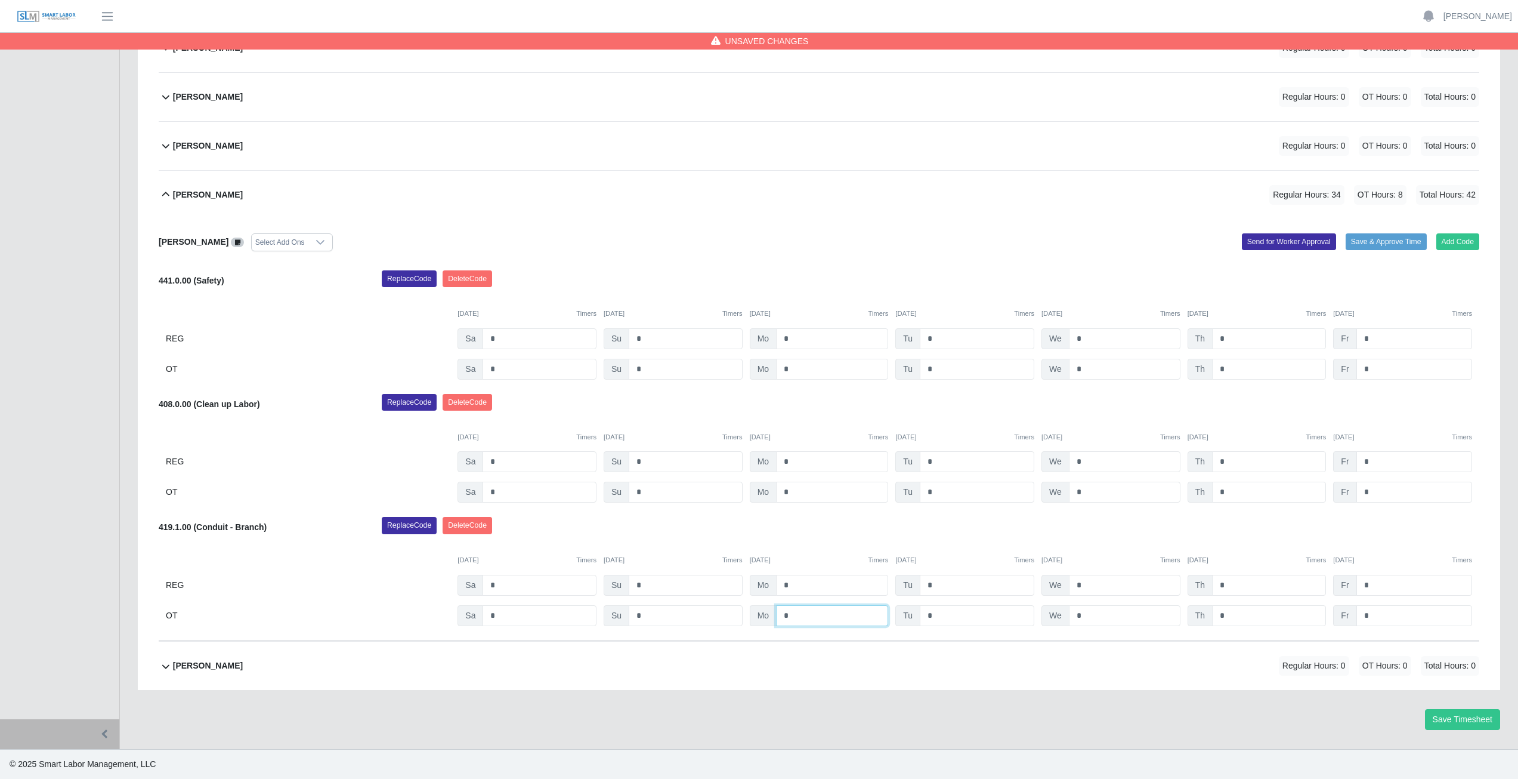
click at [793, 615] on input "*" at bounding box center [832, 615] width 112 height 21
type input "*"
click at [791, 589] on input "*" at bounding box center [832, 585] width 112 height 21
type input "*"
click at [937, 618] on input "*" at bounding box center [977, 615] width 115 height 21
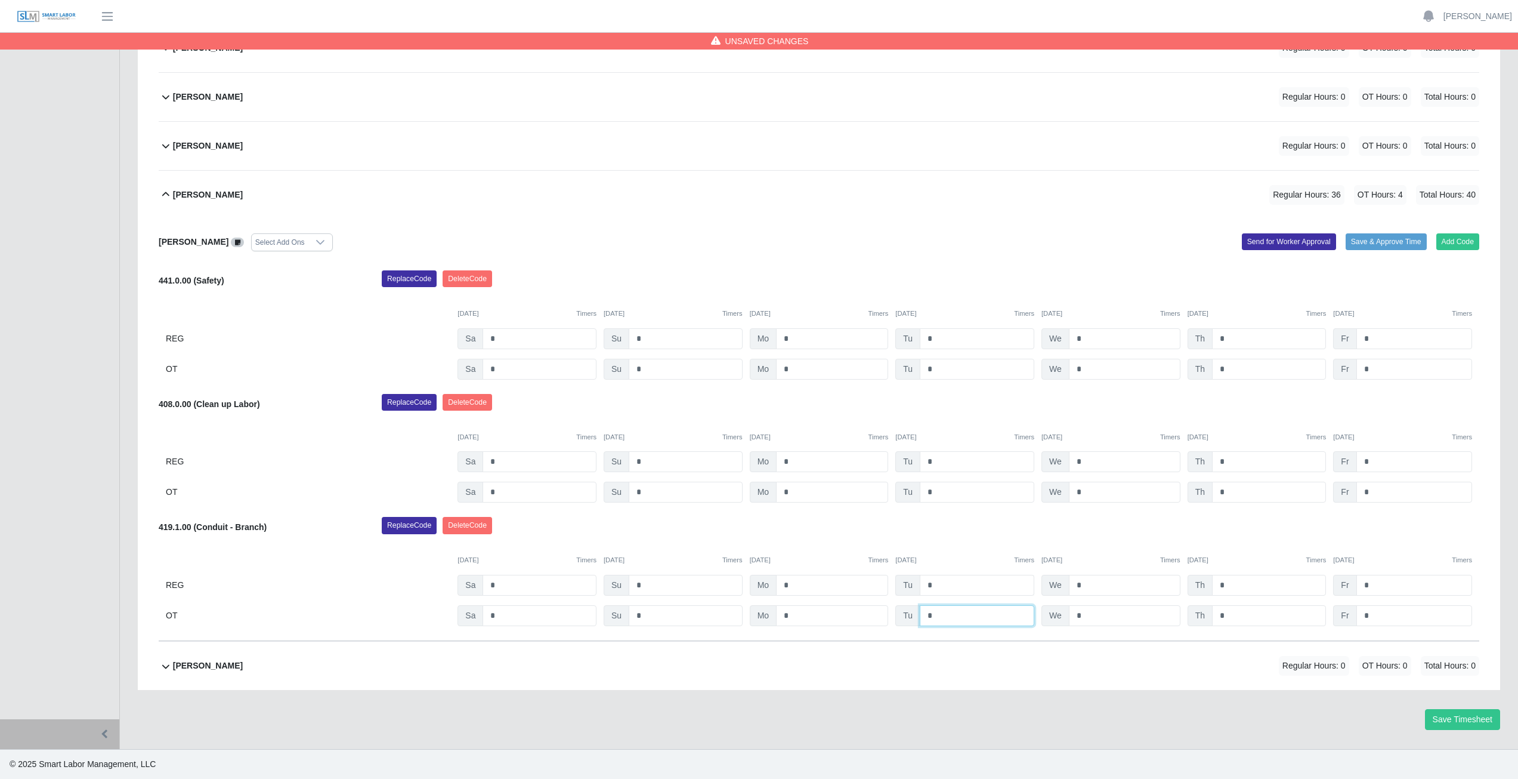
type input "*"
click at [938, 583] on input "*" at bounding box center [977, 585] width 115 height 21
type input "*"
click at [1086, 618] on input "*" at bounding box center [1125, 615] width 112 height 21
type input "*"
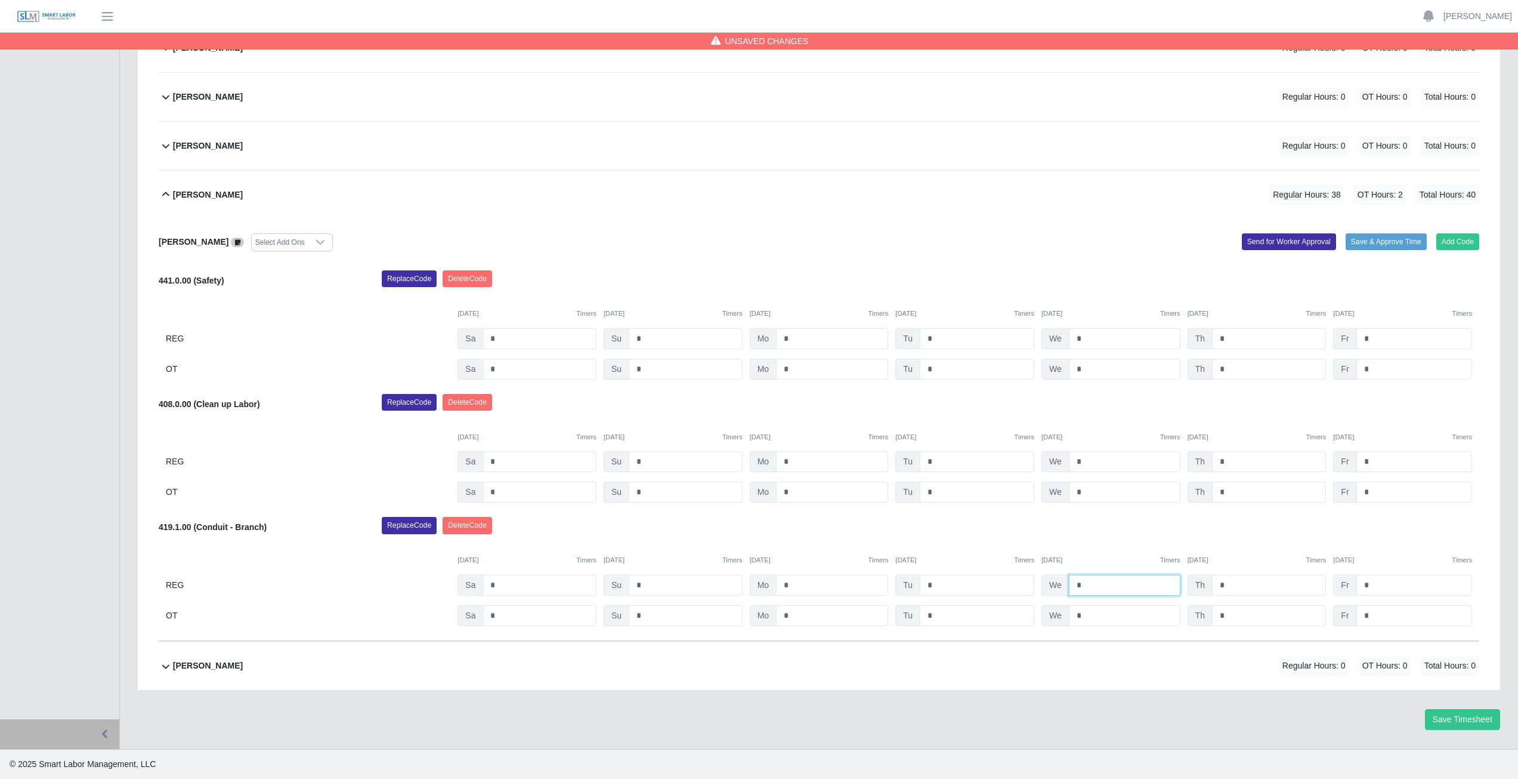
click at [1087, 584] on input "*" at bounding box center [1125, 585] width 112 height 21
type input "*"
click at [1230, 616] on input "*" at bounding box center [1269, 615] width 114 height 21
type input "*"
click at [1228, 584] on input "*" at bounding box center [1269, 585] width 114 height 21
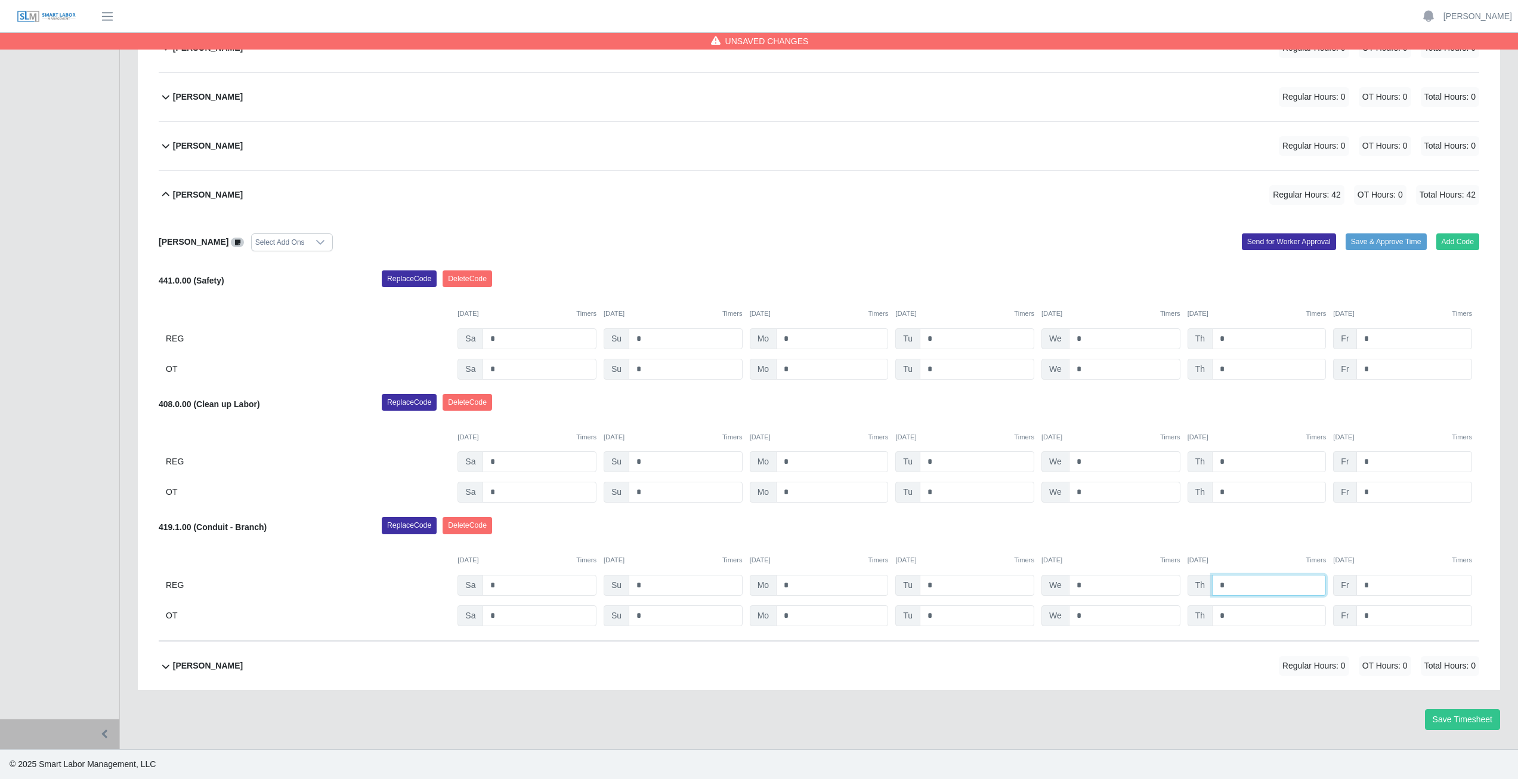
type input "*"
click at [1252, 511] on div "[PERSON_NAME] Select Add Ons Add Code Save & Approve Time Send for Worker Appro…" at bounding box center [819, 430] width 1321 height 422
click at [1375, 336] on input "*" at bounding box center [1415, 338] width 116 height 21
type input "*"
click at [1378, 462] on input "*" at bounding box center [1415, 461] width 116 height 21
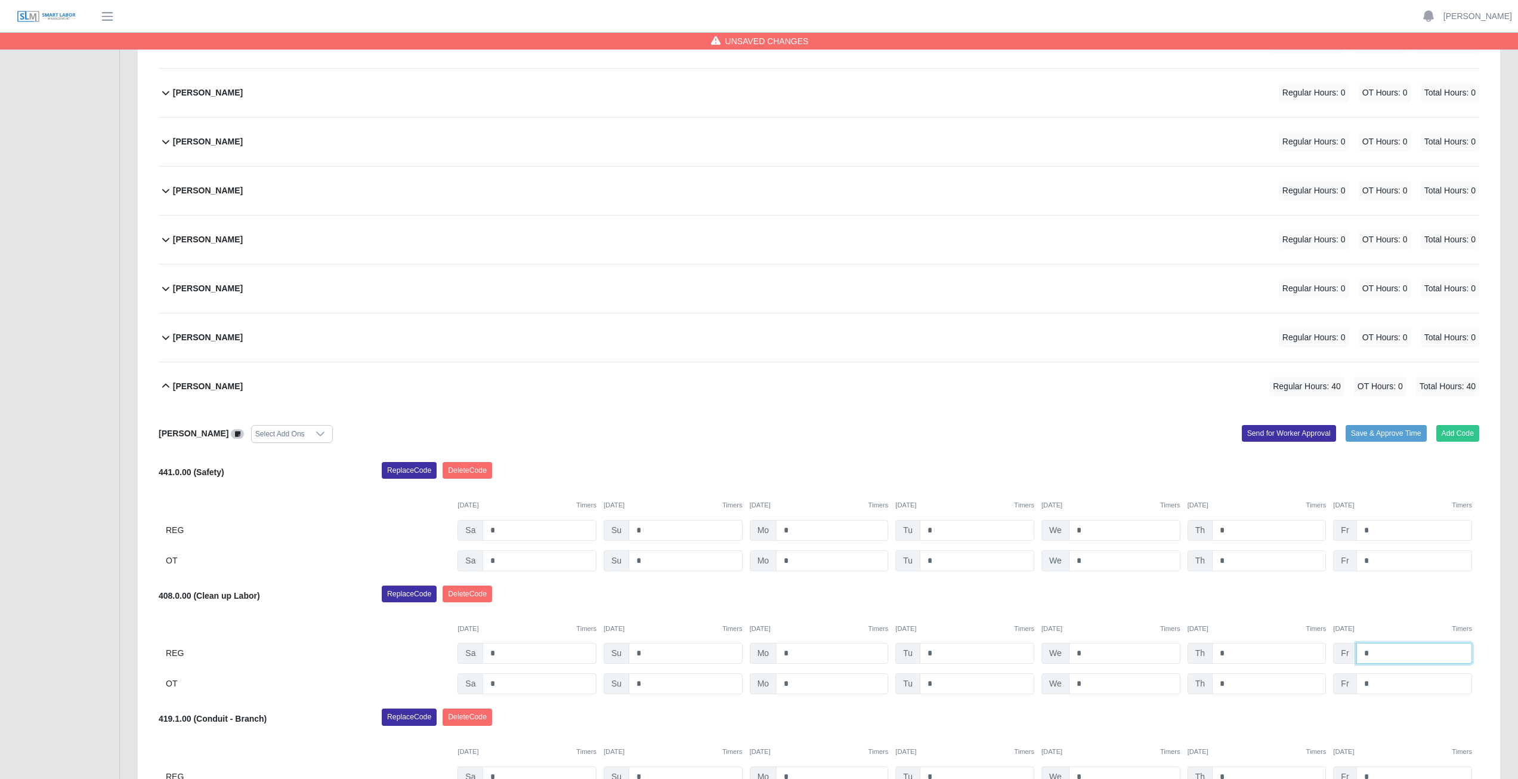
scroll to position [334, 0]
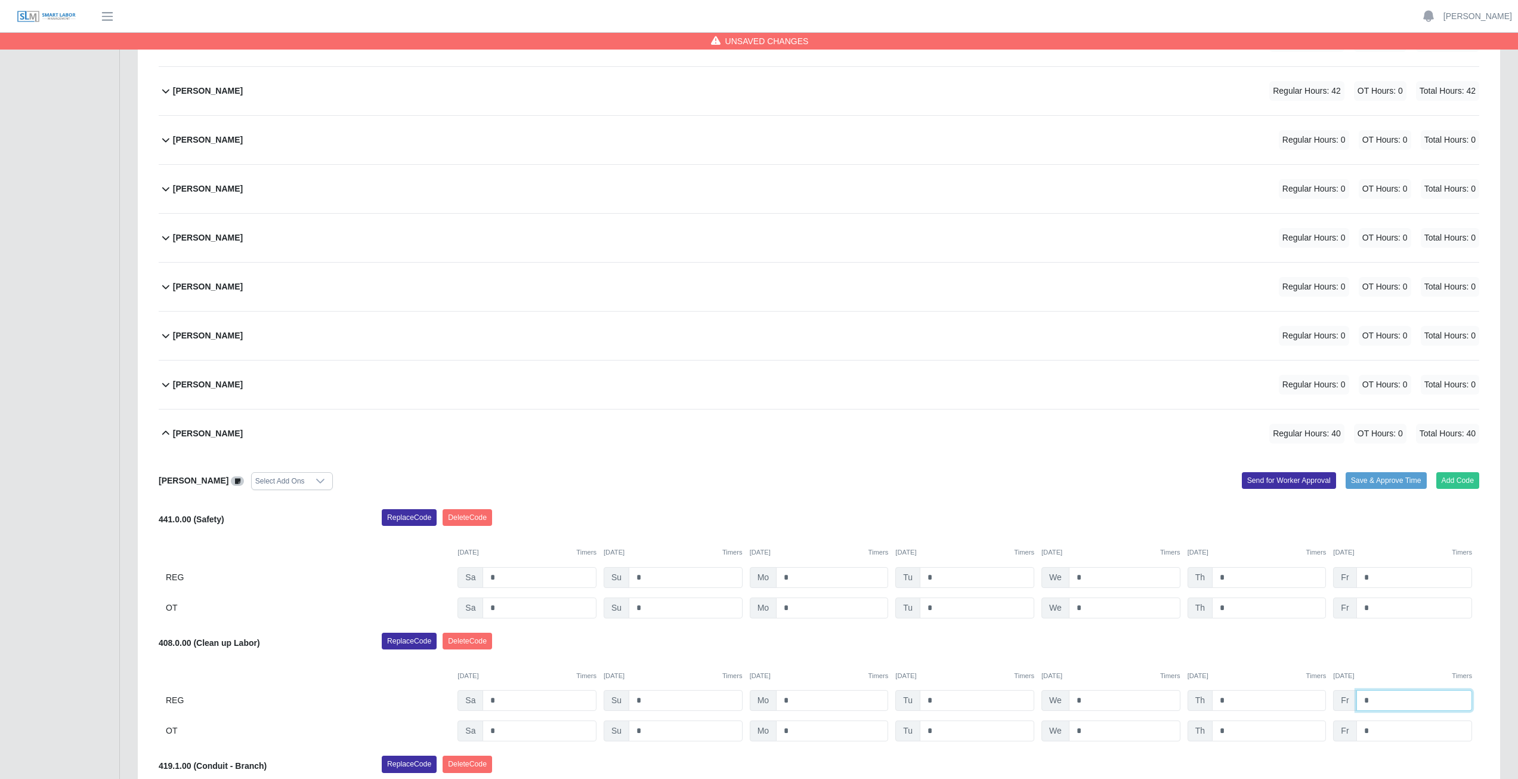
type input "*"
click at [164, 433] on icon at bounding box center [165, 433] width 7 height 4
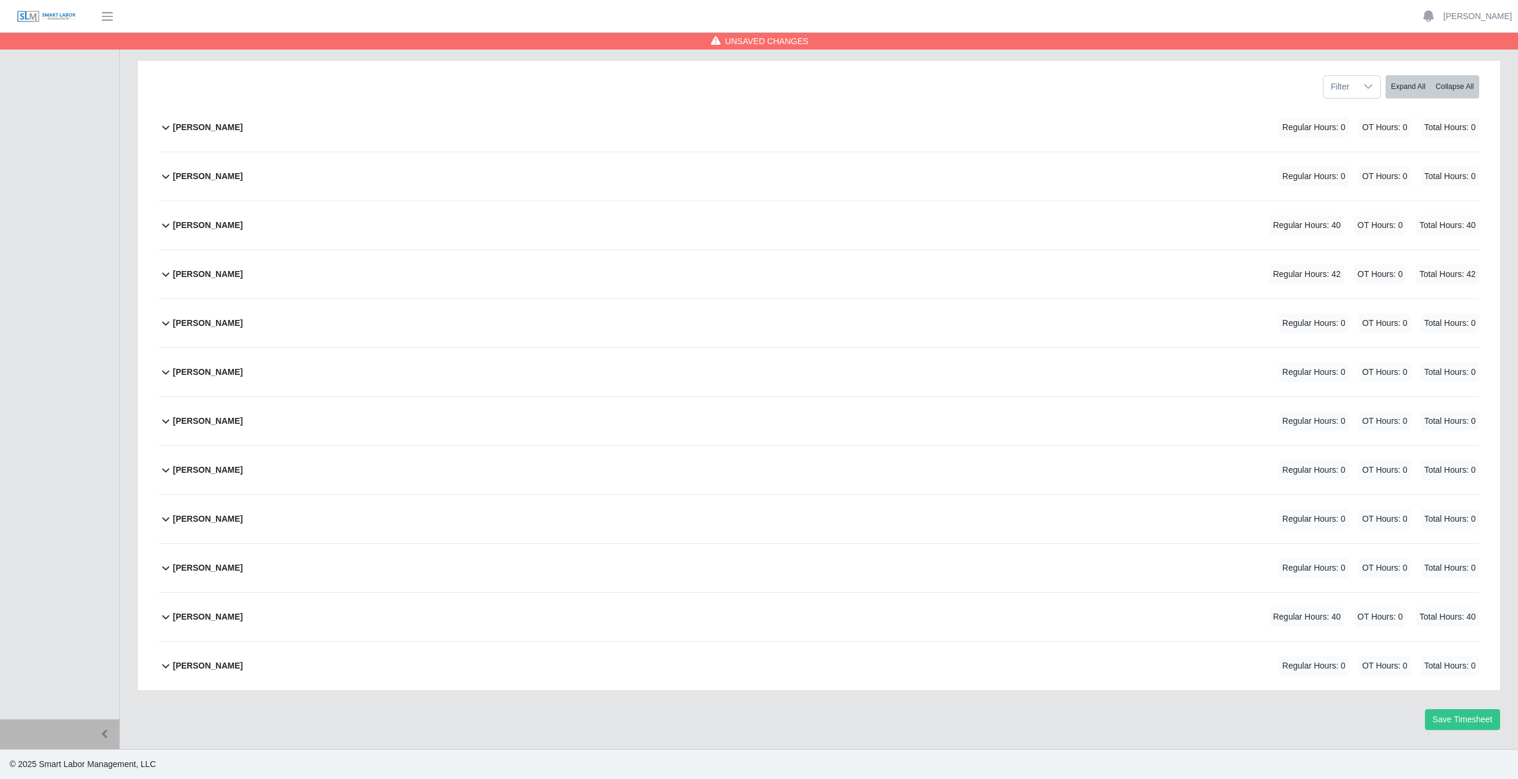
scroll to position [150, 0]
click at [166, 276] on icon at bounding box center [165, 275] width 7 height 4
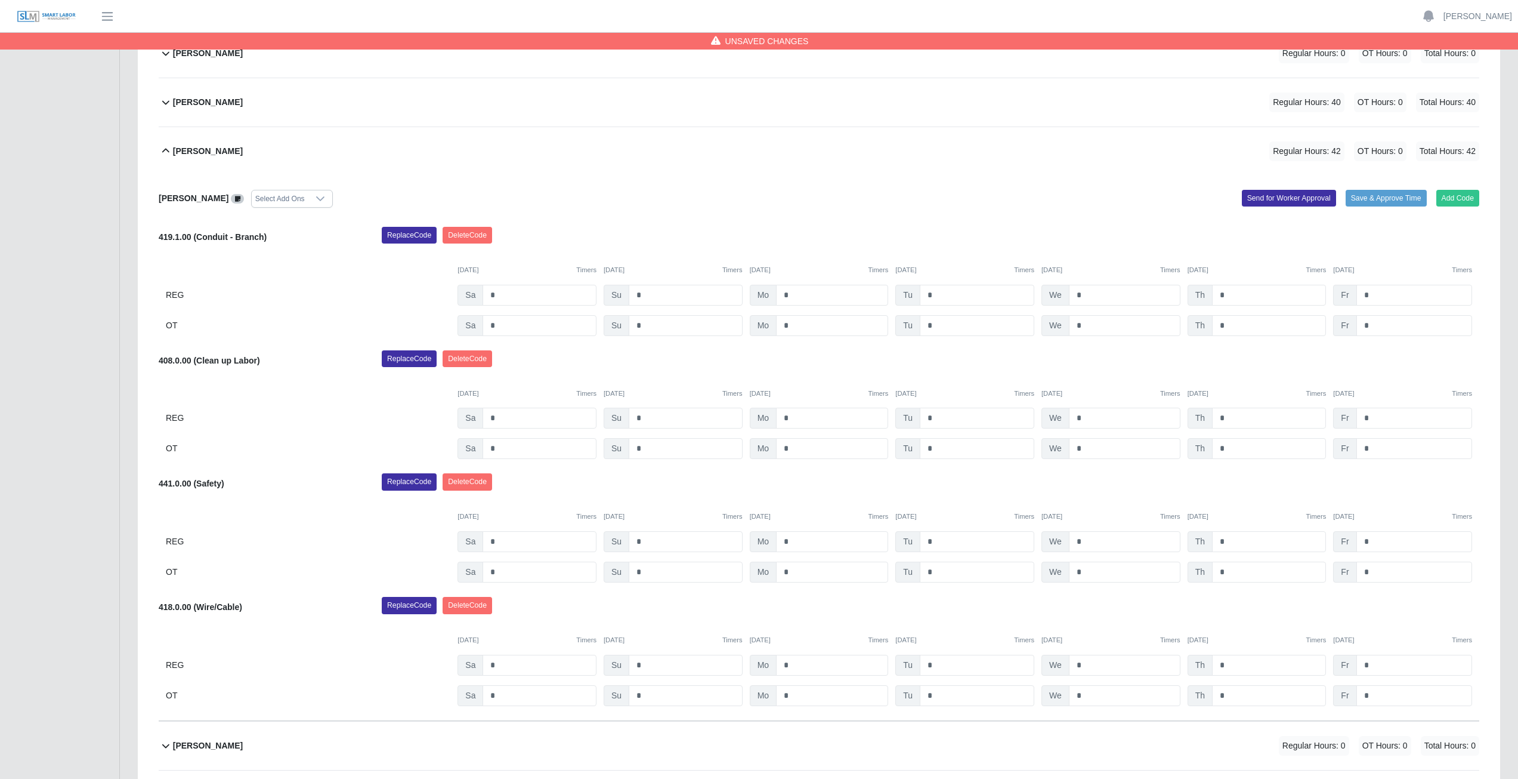
scroll to position [218, 0]
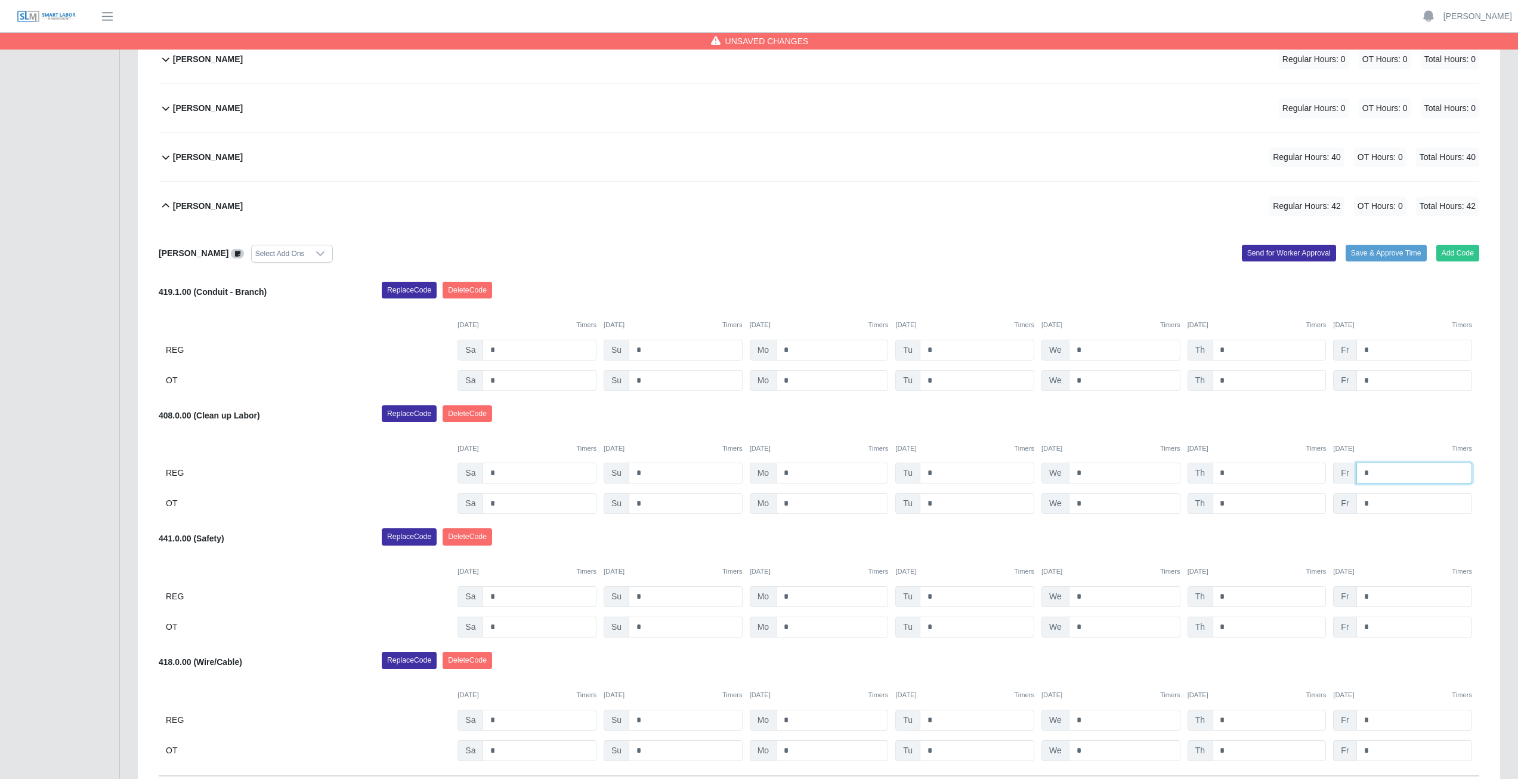
click at [1374, 470] on input "*" at bounding box center [1415, 472] width 116 height 21
type input "*"
click at [1374, 594] on input "*" at bounding box center [1415, 596] width 116 height 21
type input "*"
click at [1394, 541] on div "Replace Code [GEOGRAPHIC_DATA] Code" at bounding box center [931, 540] width 1116 height 24
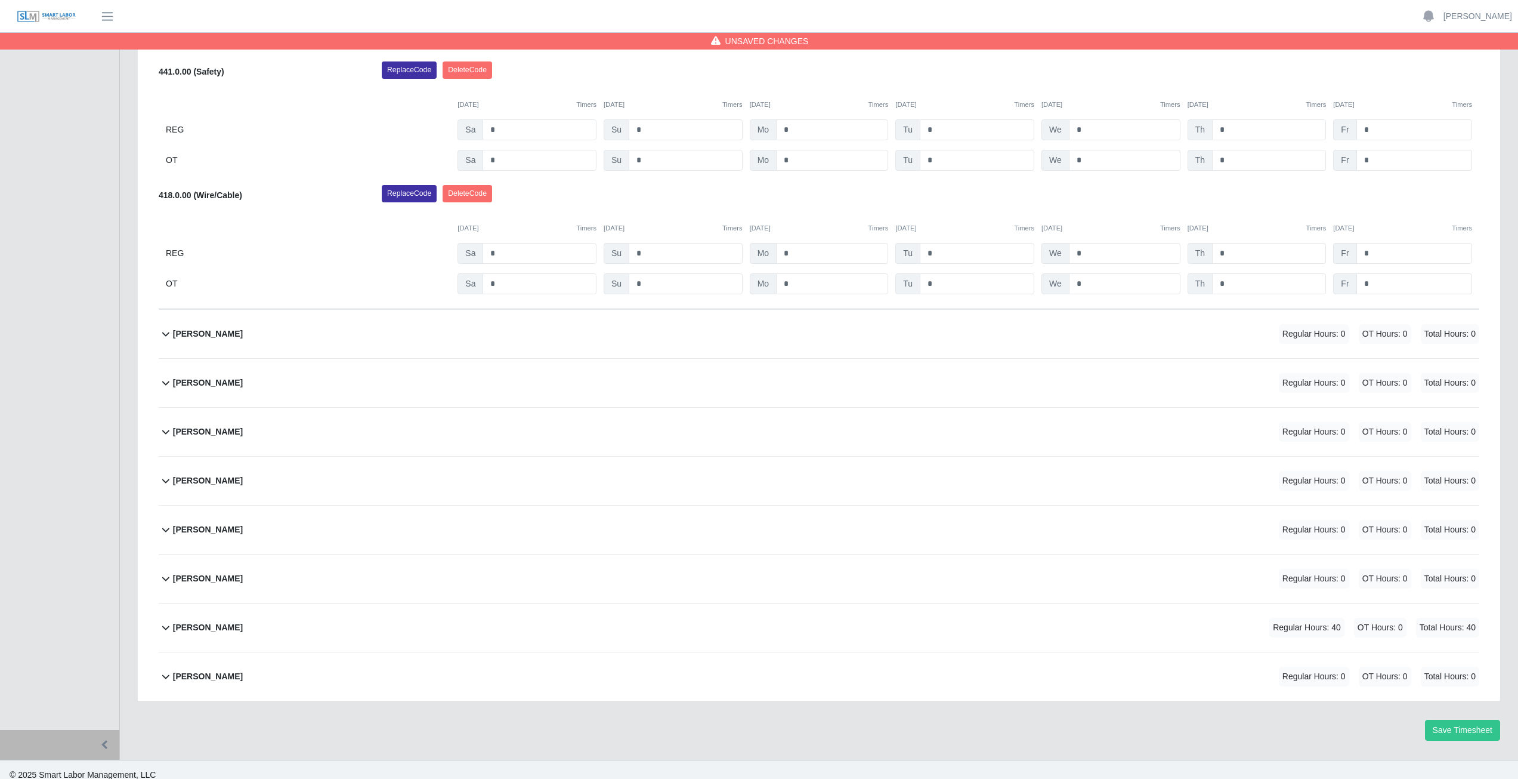
scroll to position [696, 0]
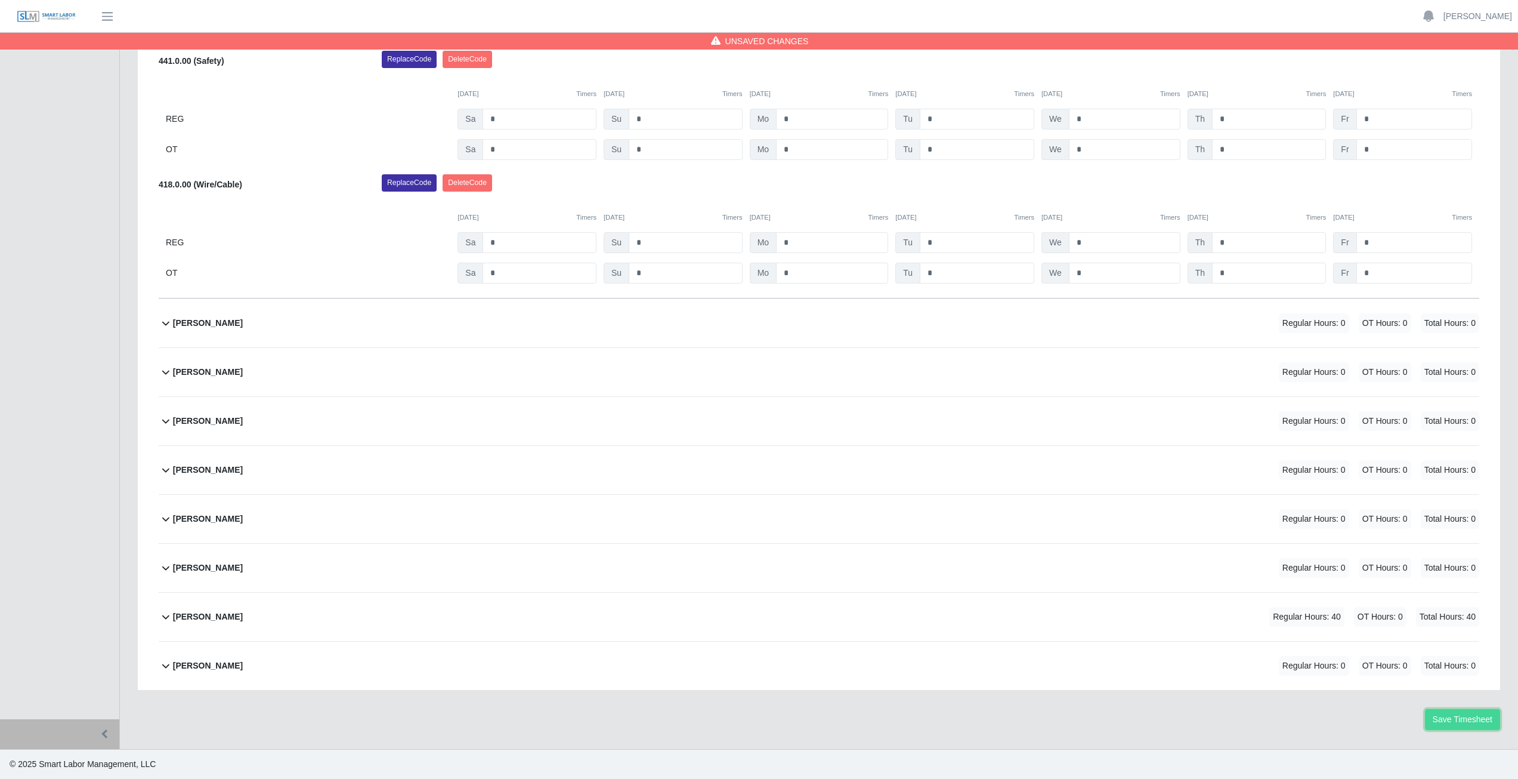
click at [1452, 721] on button "Save Timesheet" at bounding box center [1462, 719] width 75 height 21
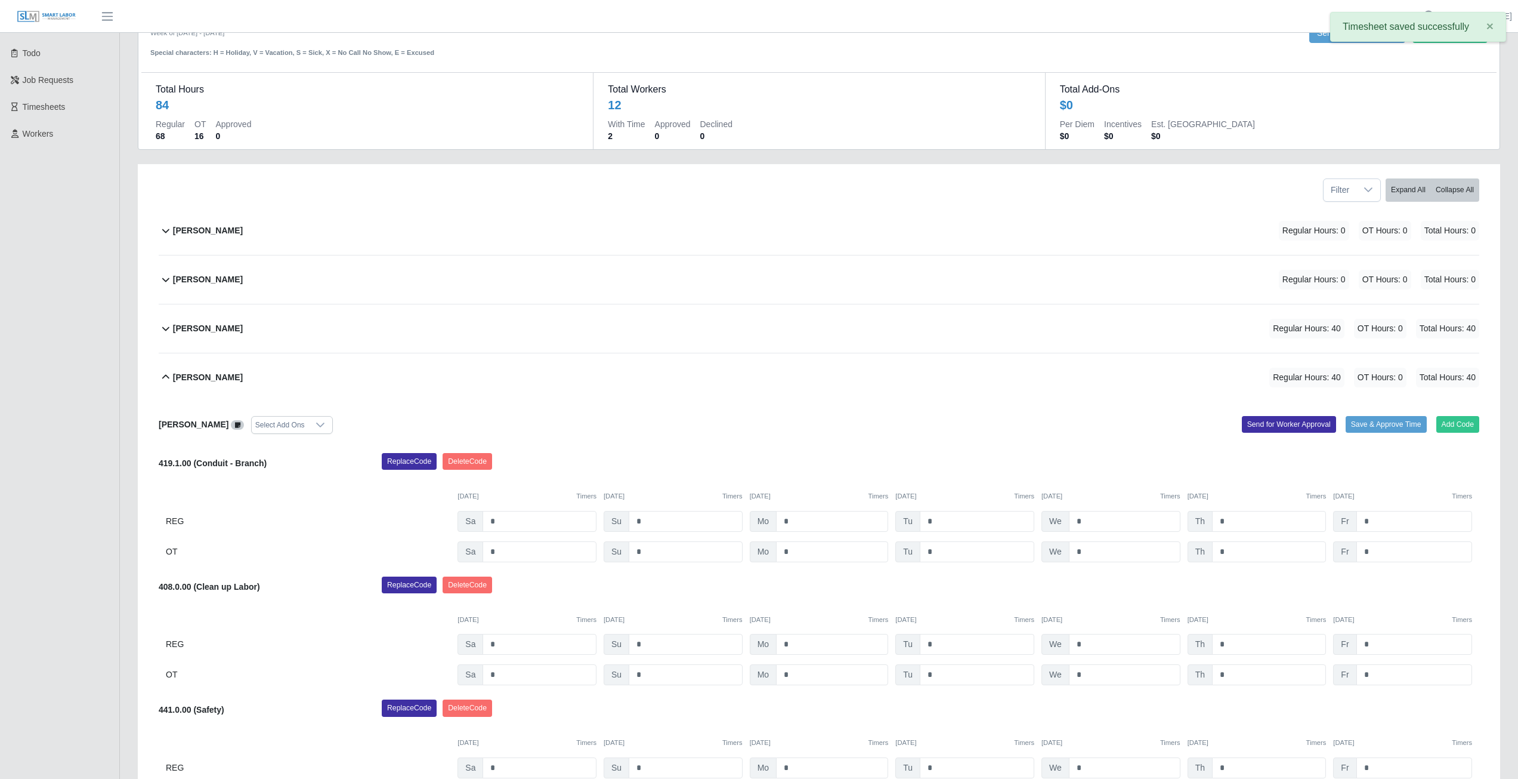
scroll to position [39, 0]
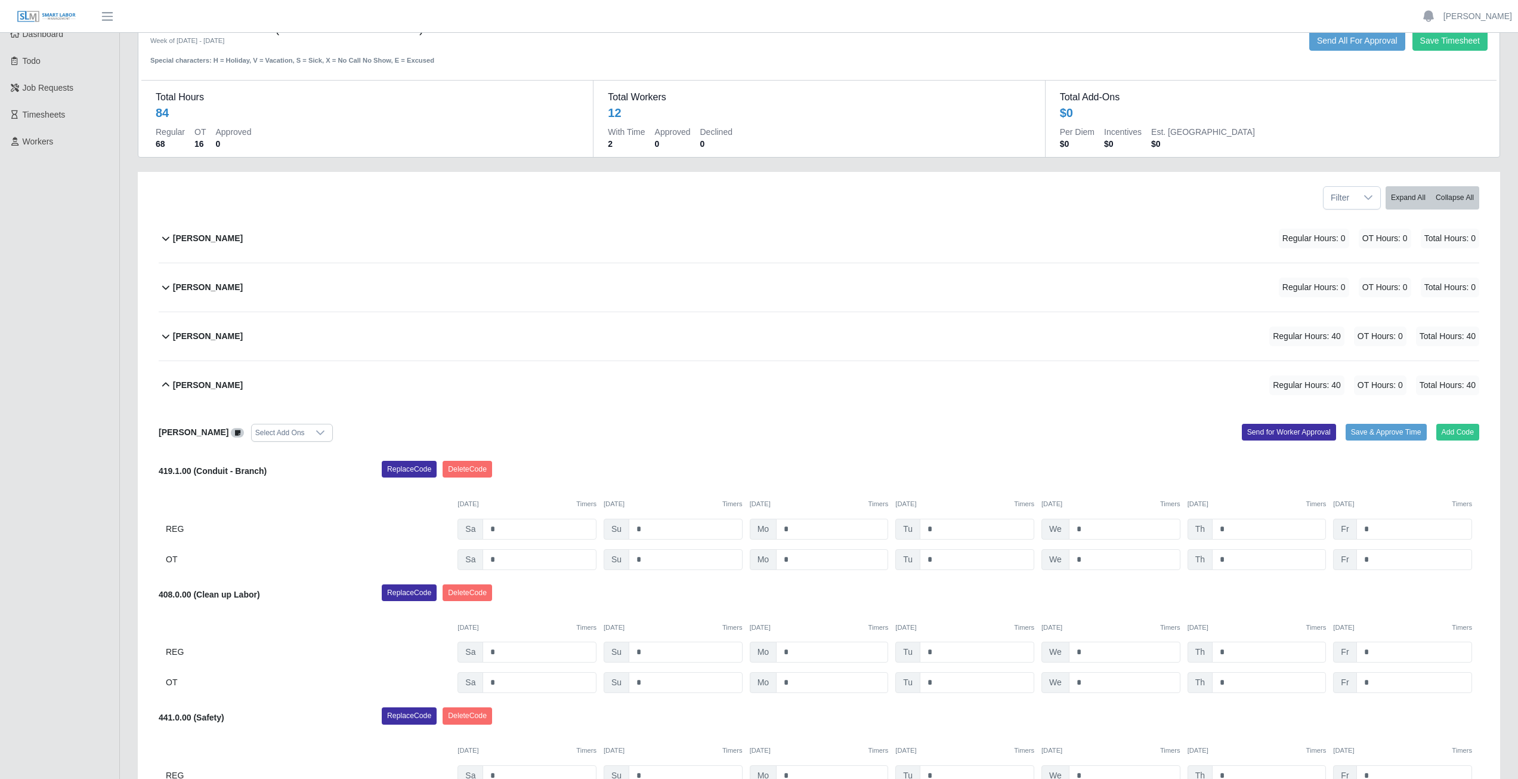
click at [165, 387] on icon at bounding box center [166, 385] width 14 height 14
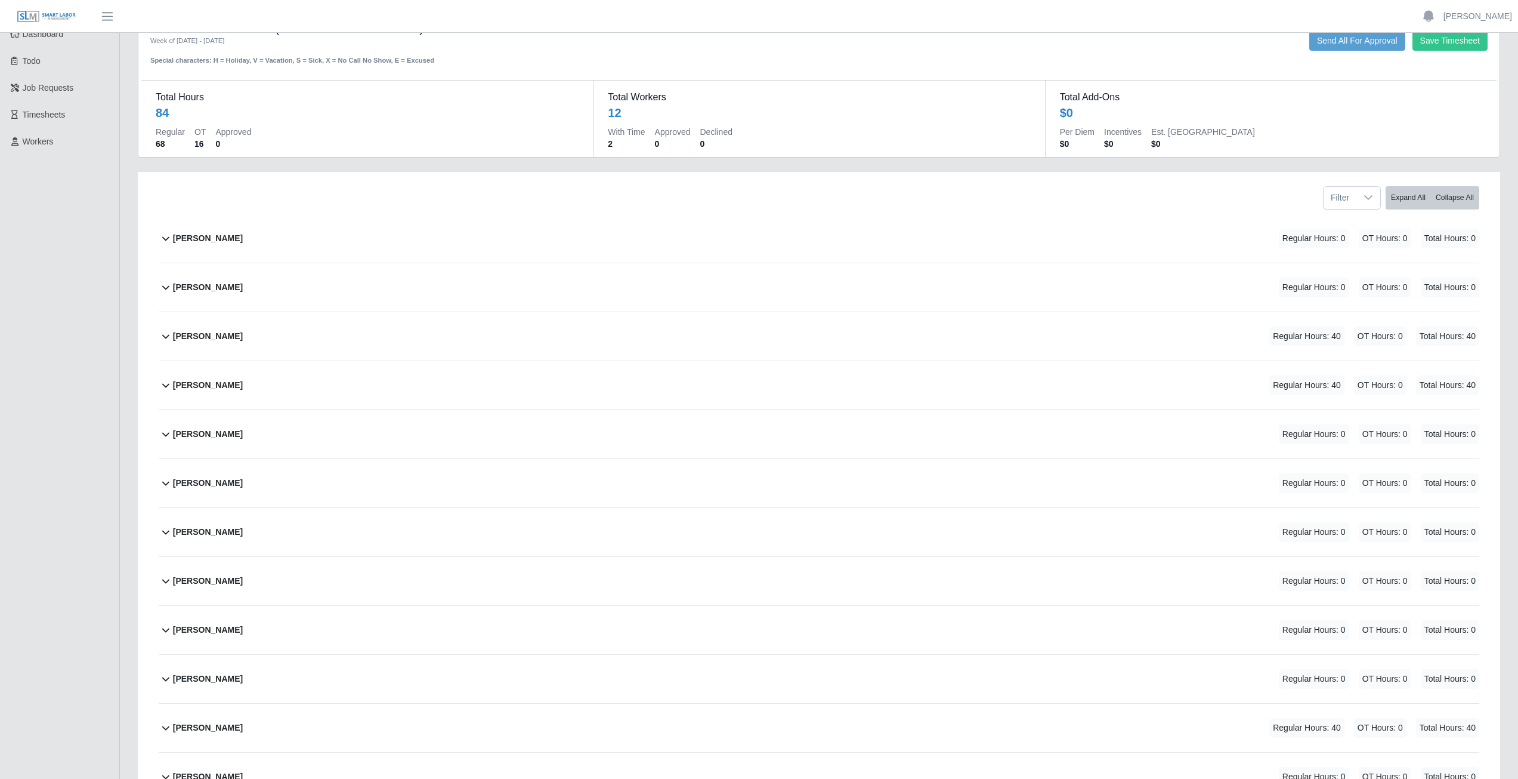
click at [163, 337] on icon at bounding box center [166, 336] width 14 height 14
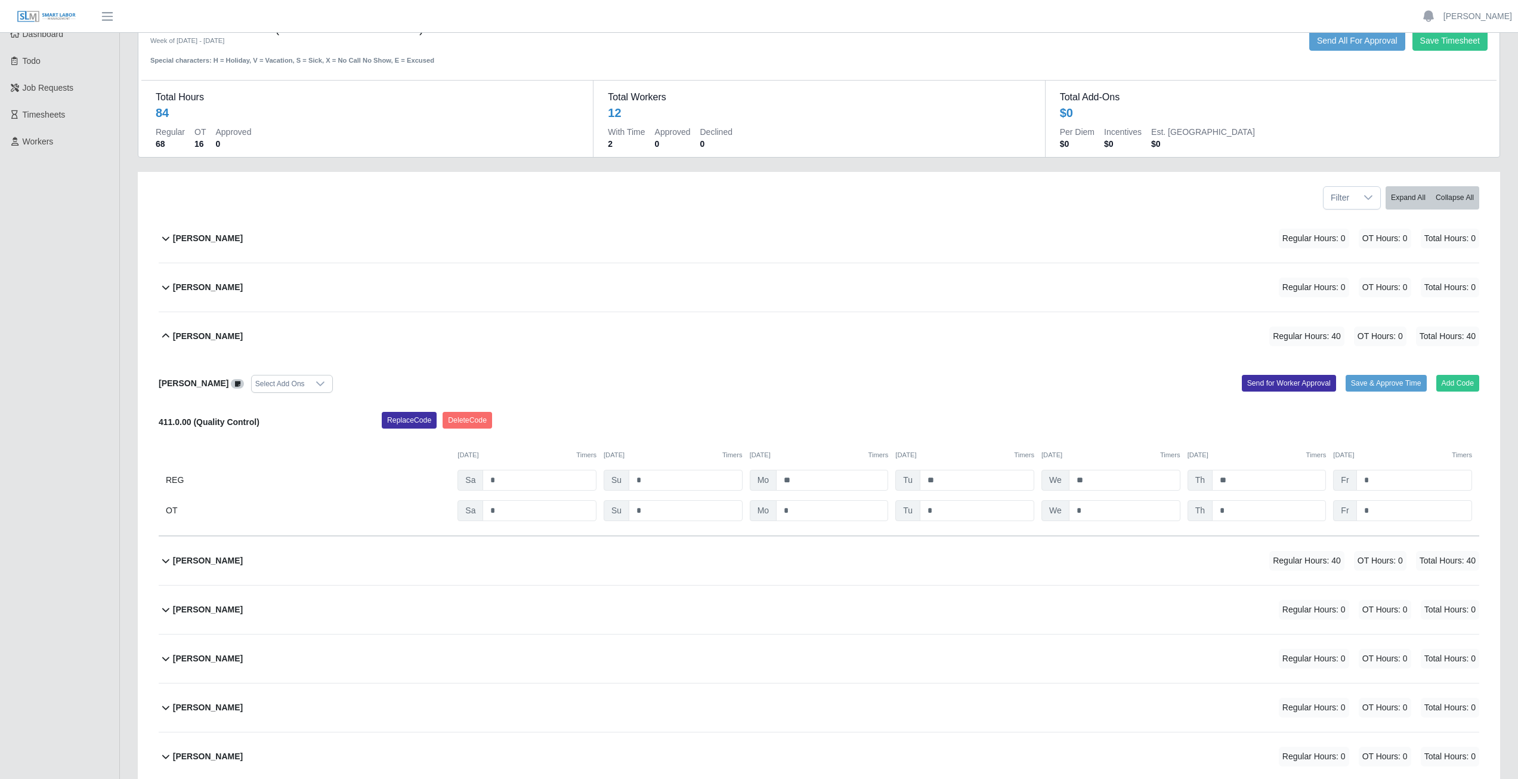
click at [162, 337] on icon at bounding box center [166, 336] width 14 height 14
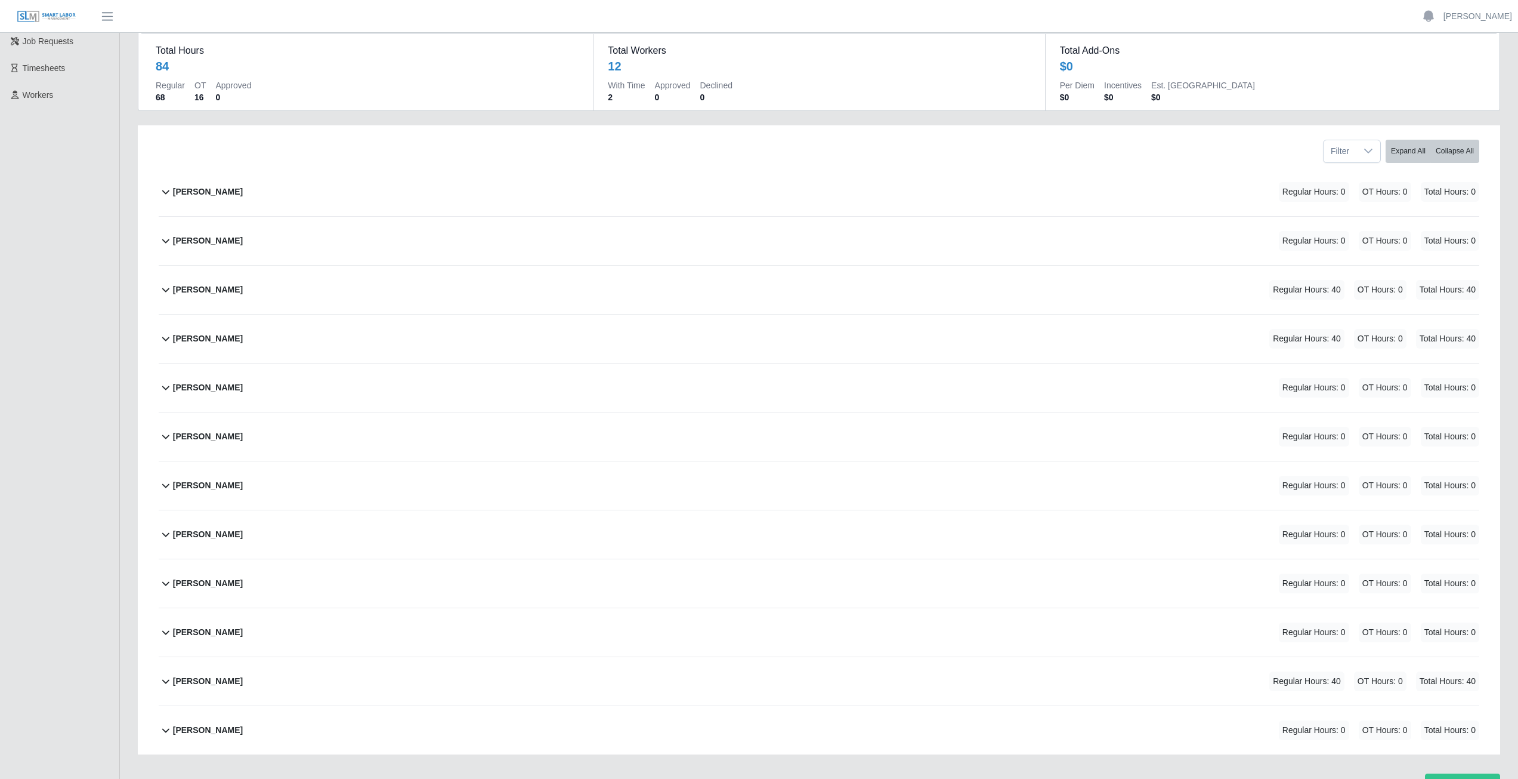
scroll to position [0, 0]
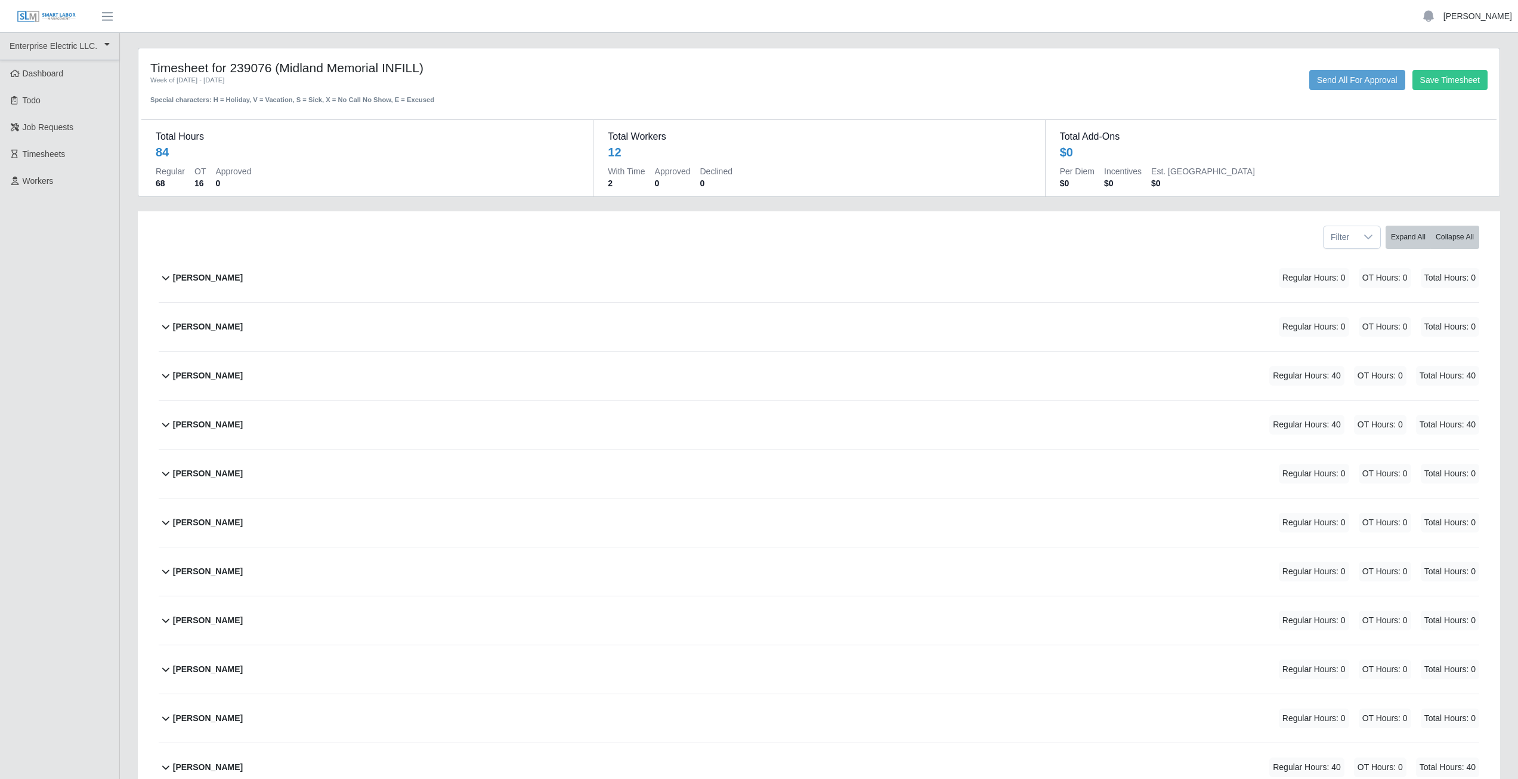
click at [1486, 13] on link "[PERSON_NAME]" at bounding box center [1478, 16] width 69 height 13
click at [1454, 85] on link "Logout" at bounding box center [1463, 82] width 107 height 25
